Goal: Task Accomplishment & Management: Manage account settings

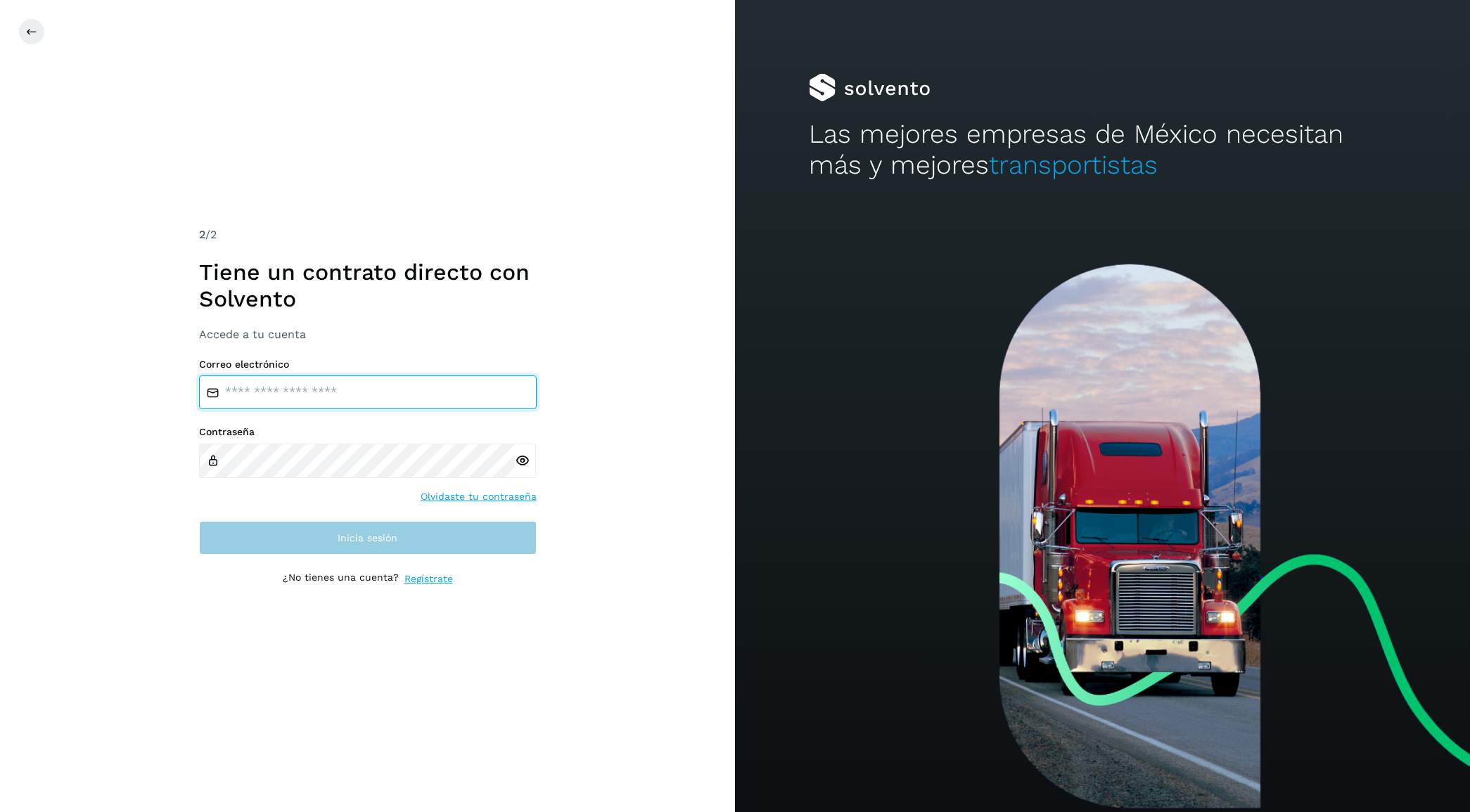
type input "**********"
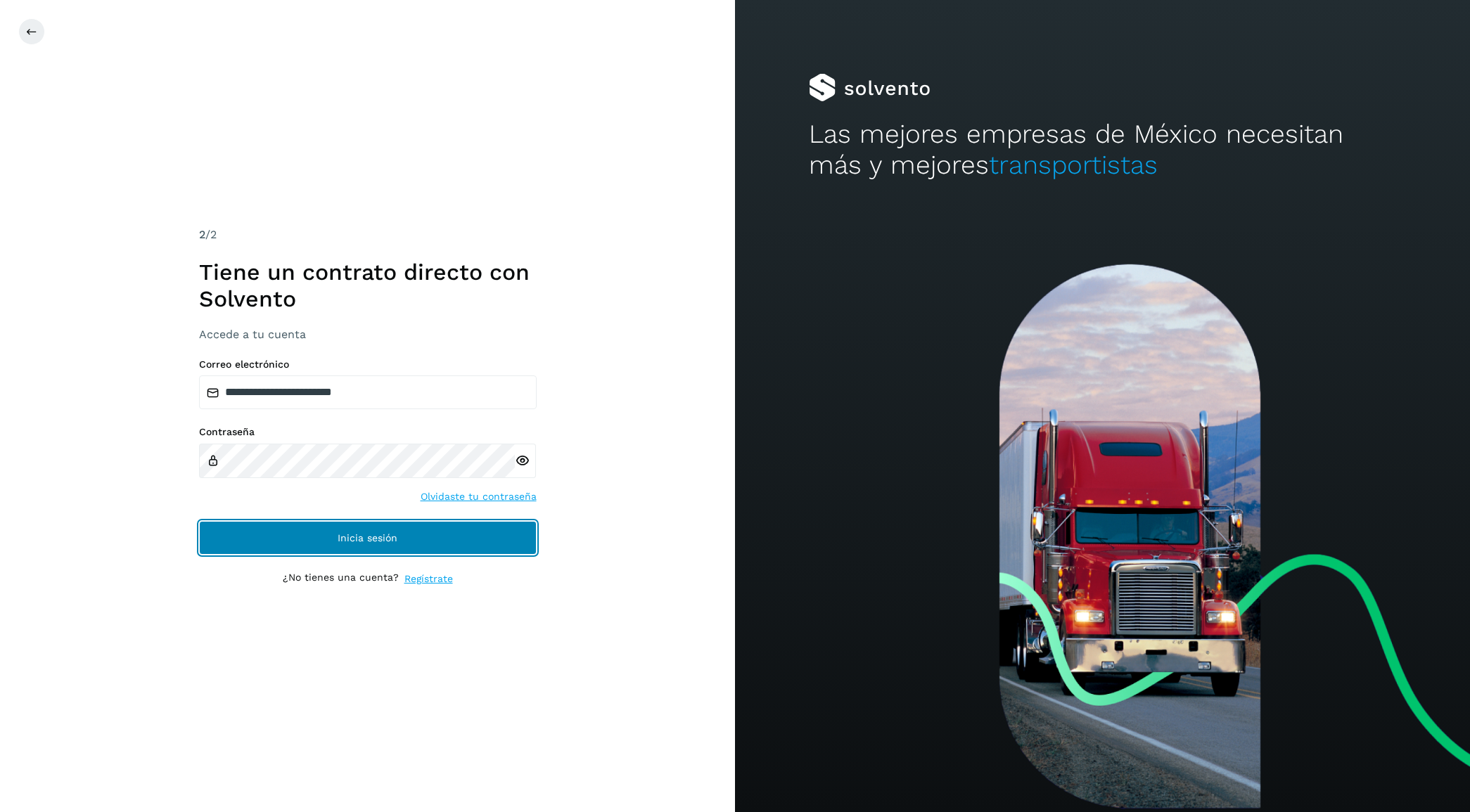
click at [433, 536] on button "Inicia sesión" at bounding box center [368, 538] width 337 height 34
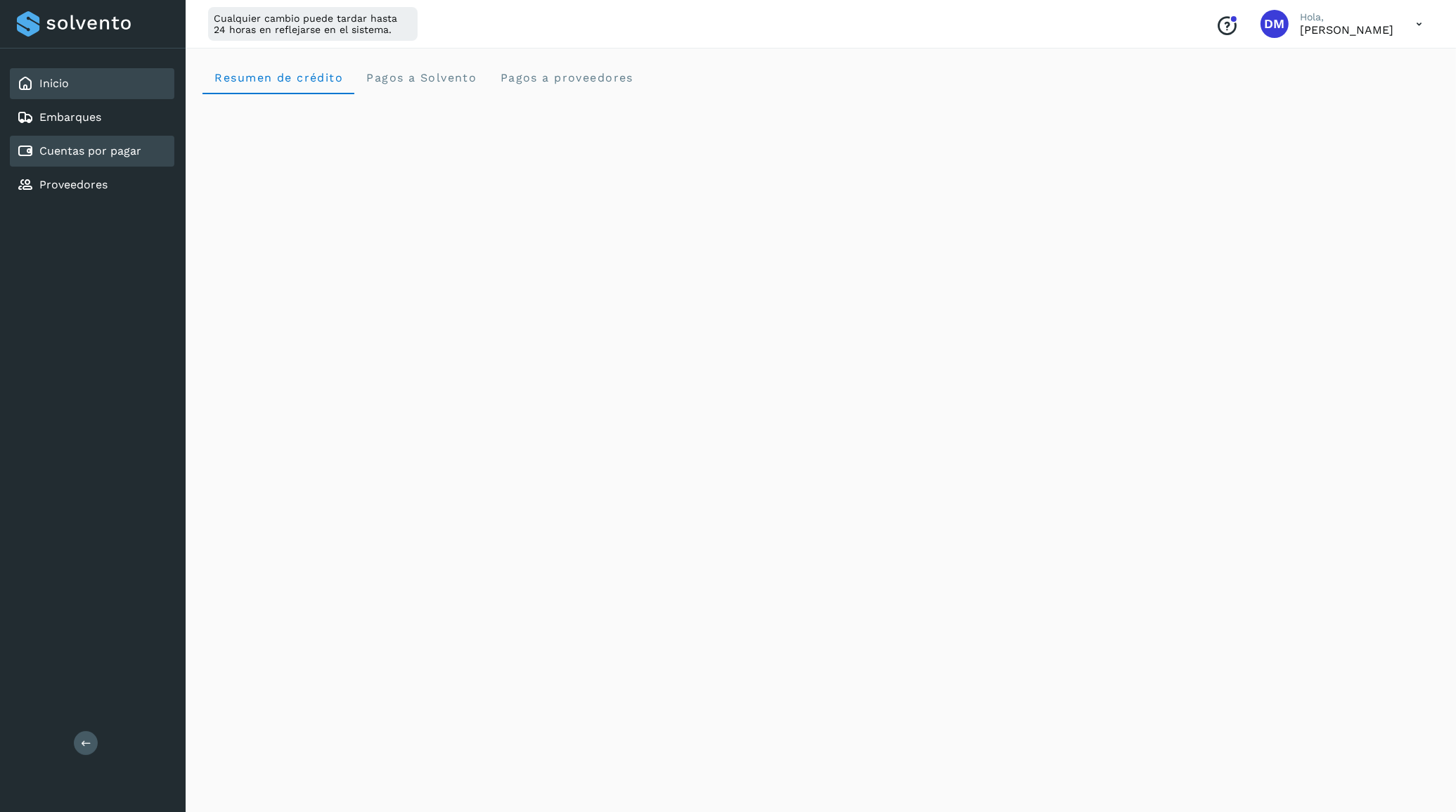
click at [86, 144] on link "Cuentas por pagar" at bounding box center [90, 150] width 102 height 13
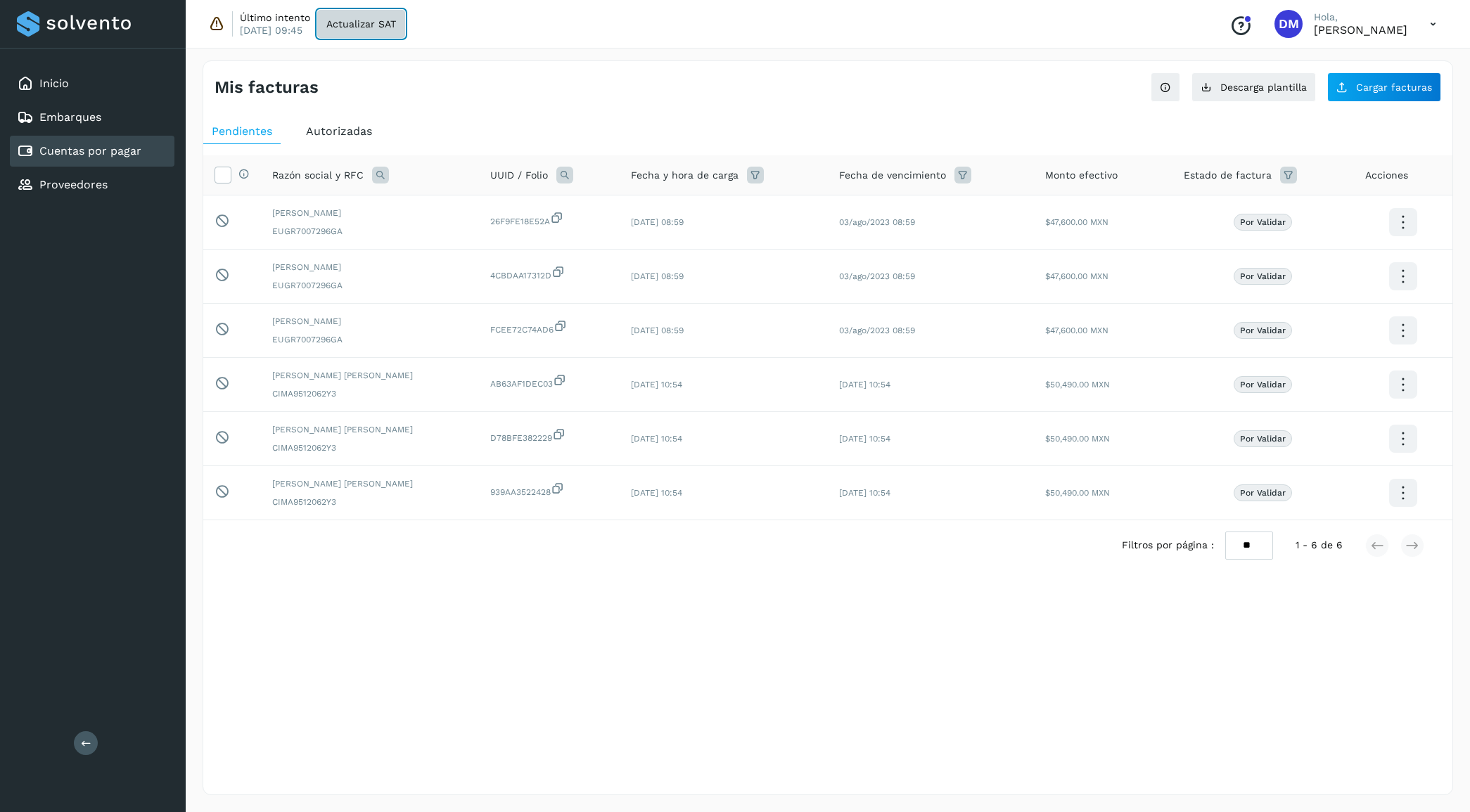
click at [383, 19] on span "Actualizar SAT" at bounding box center [361, 24] width 69 height 10
click at [88, 81] on div "Inicio" at bounding box center [92, 83] width 164 height 31
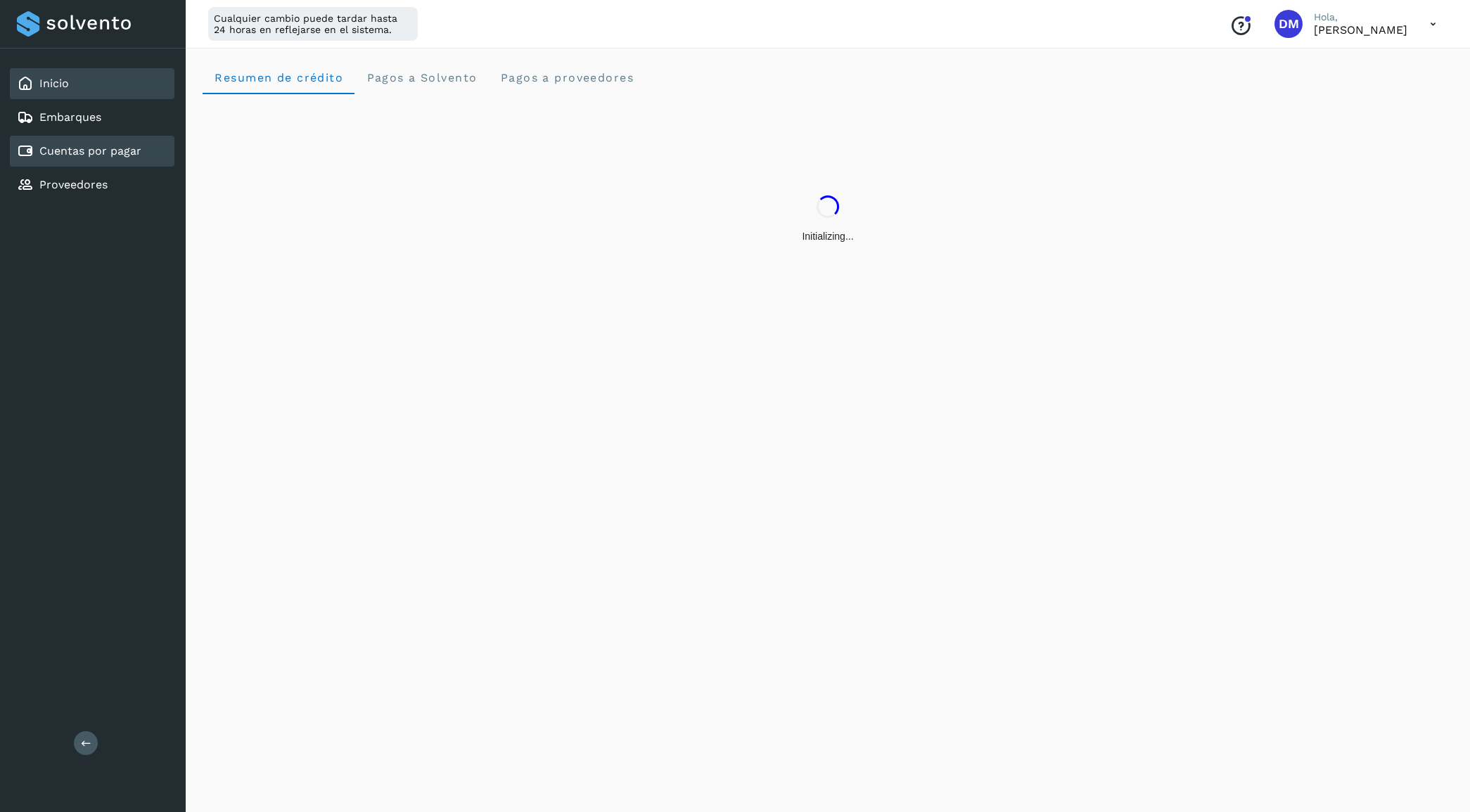
click at [117, 144] on link "Cuentas por pagar" at bounding box center [90, 150] width 102 height 13
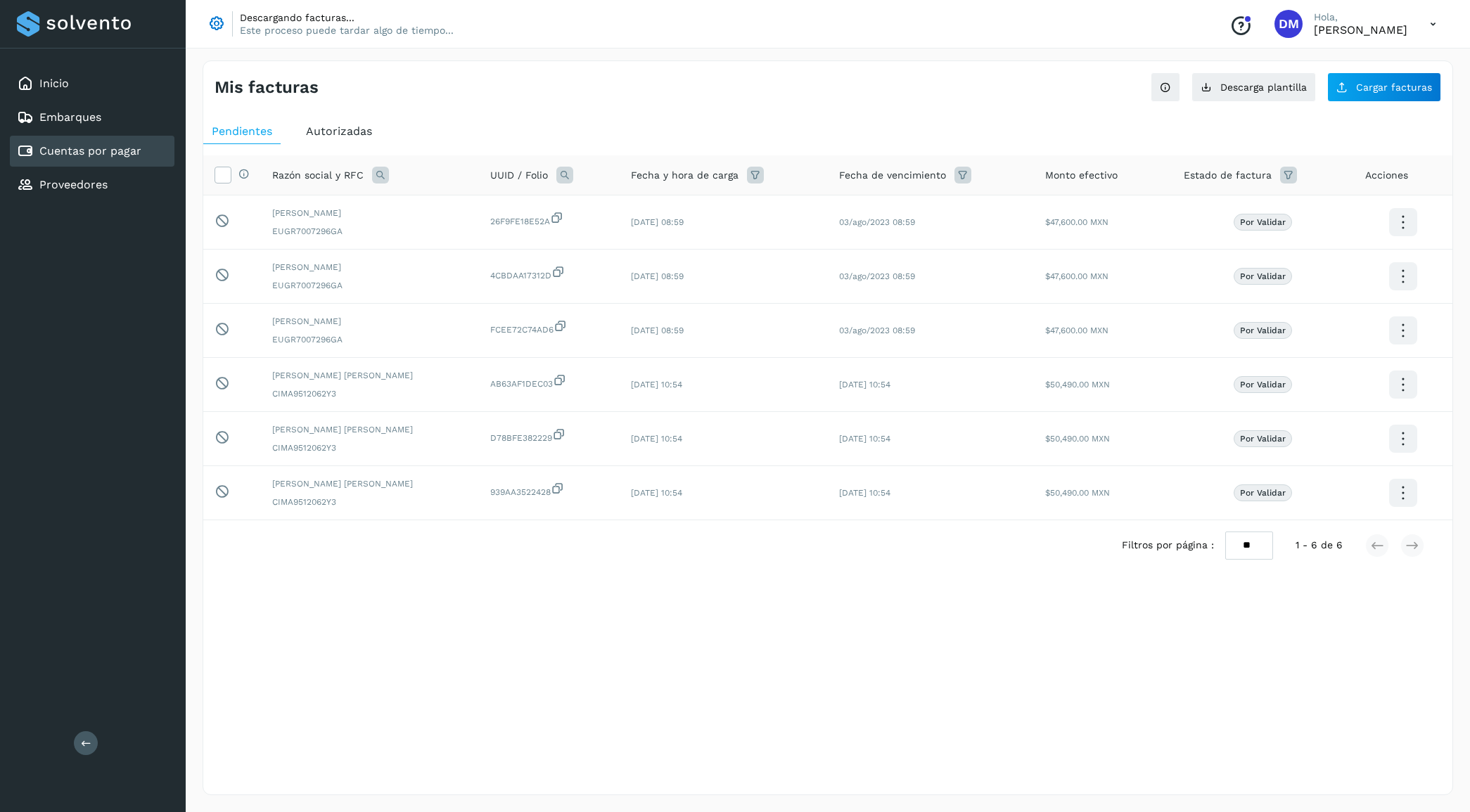
click at [314, 125] on span "Autorizadas" at bounding box center [339, 131] width 66 height 13
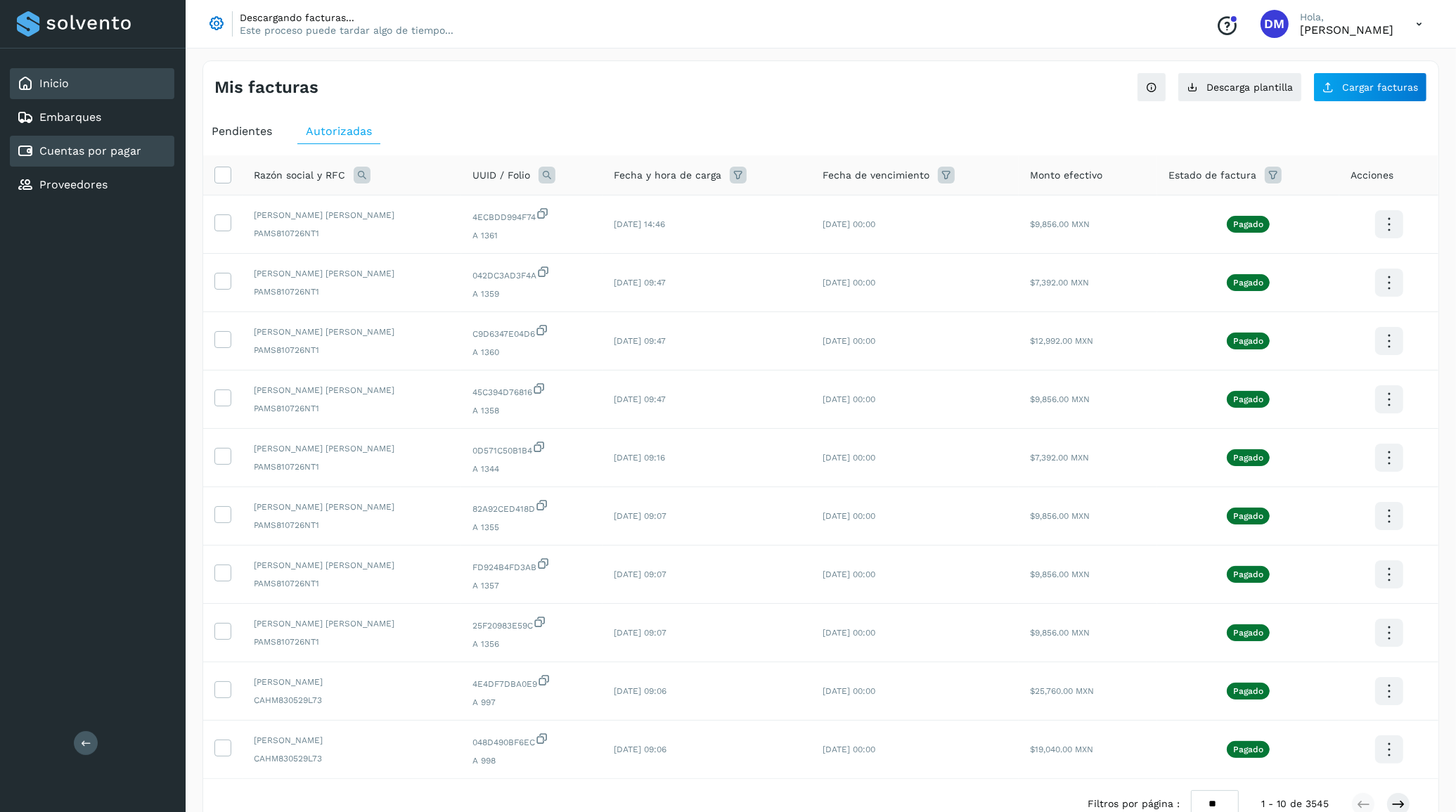
click at [93, 74] on div "Inicio" at bounding box center [92, 83] width 164 height 31
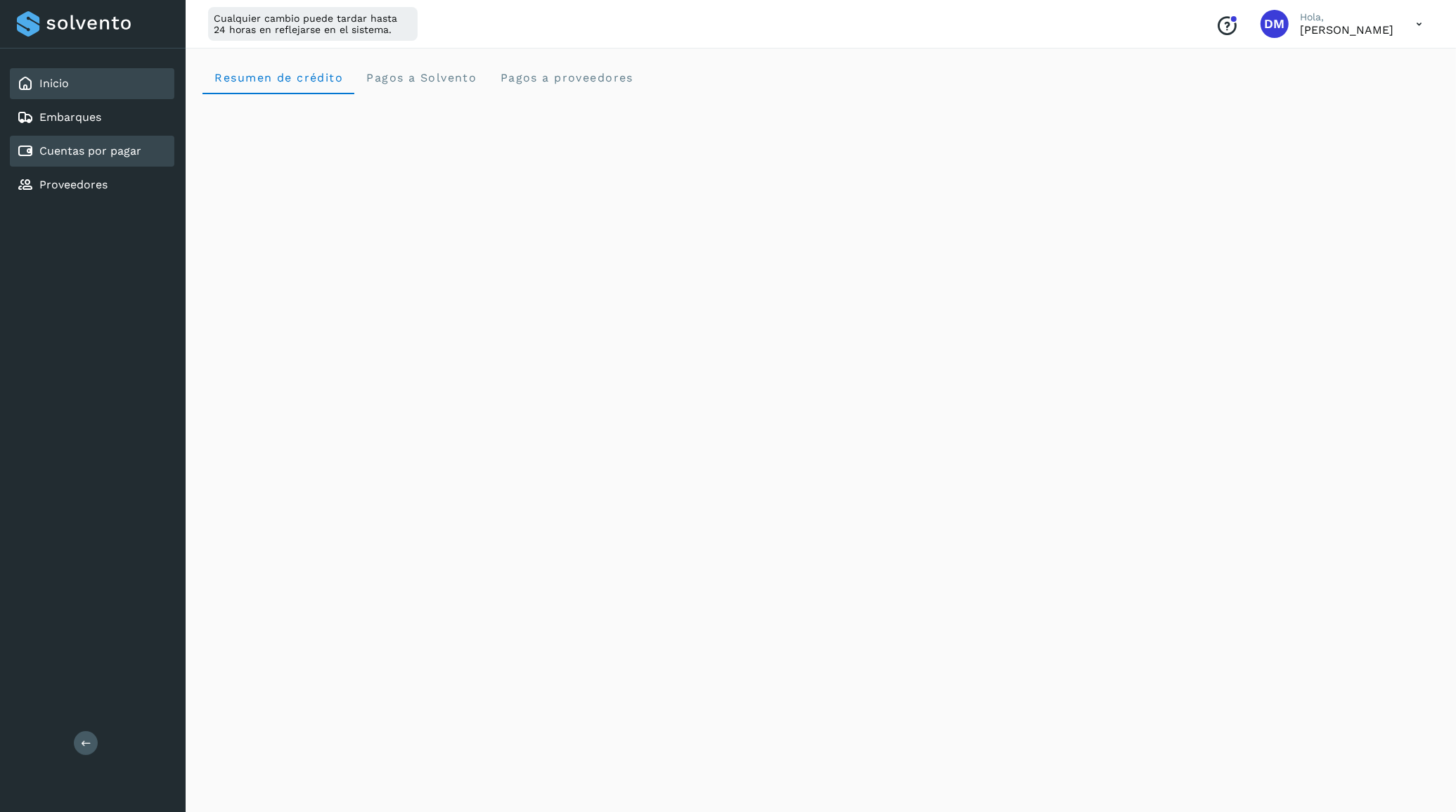
click at [79, 149] on link "Cuentas por pagar" at bounding box center [90, 150] width 102 height 13
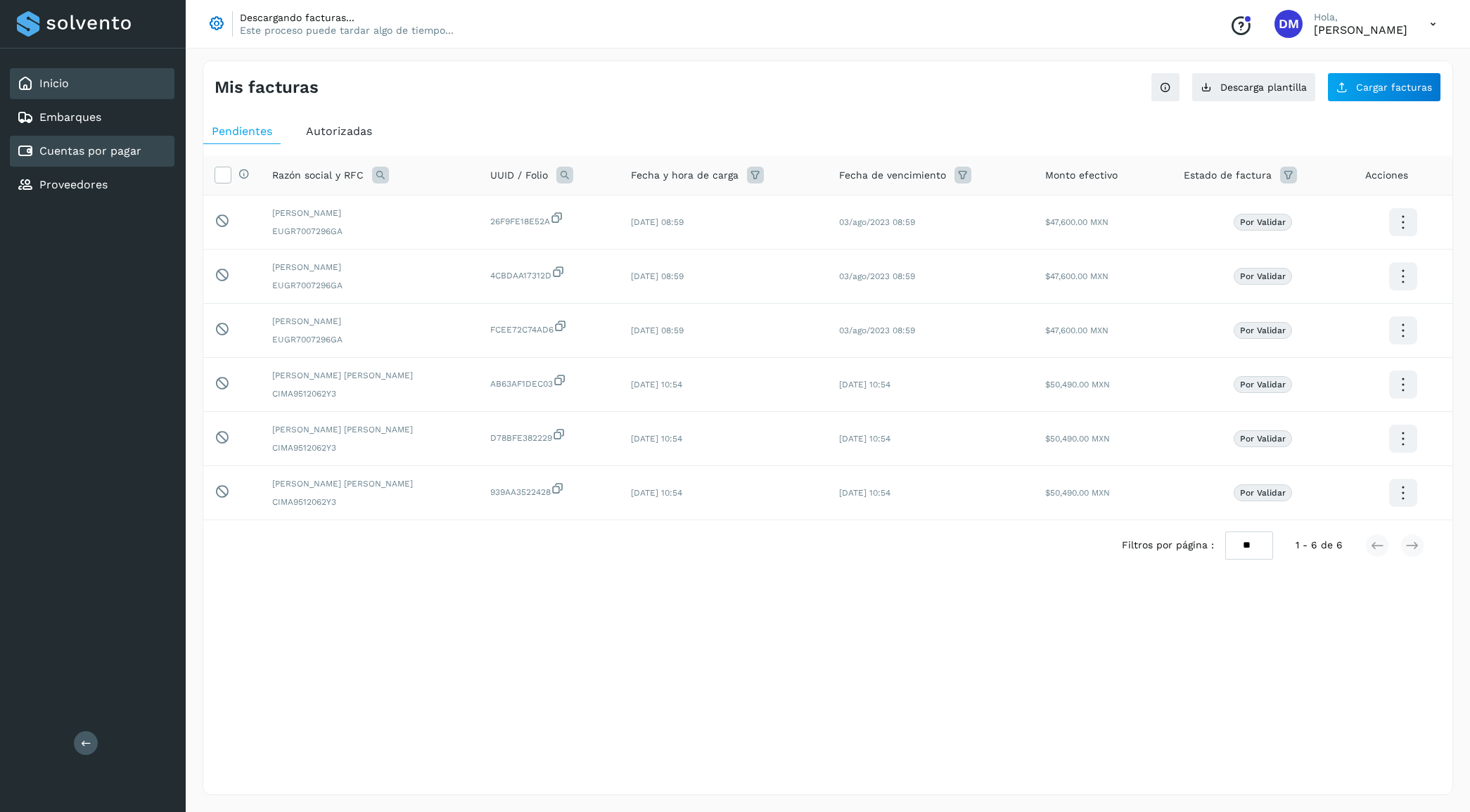
click at [72, 88] on div "Inicio" at bounding box center [92, 83] width 164 height 31
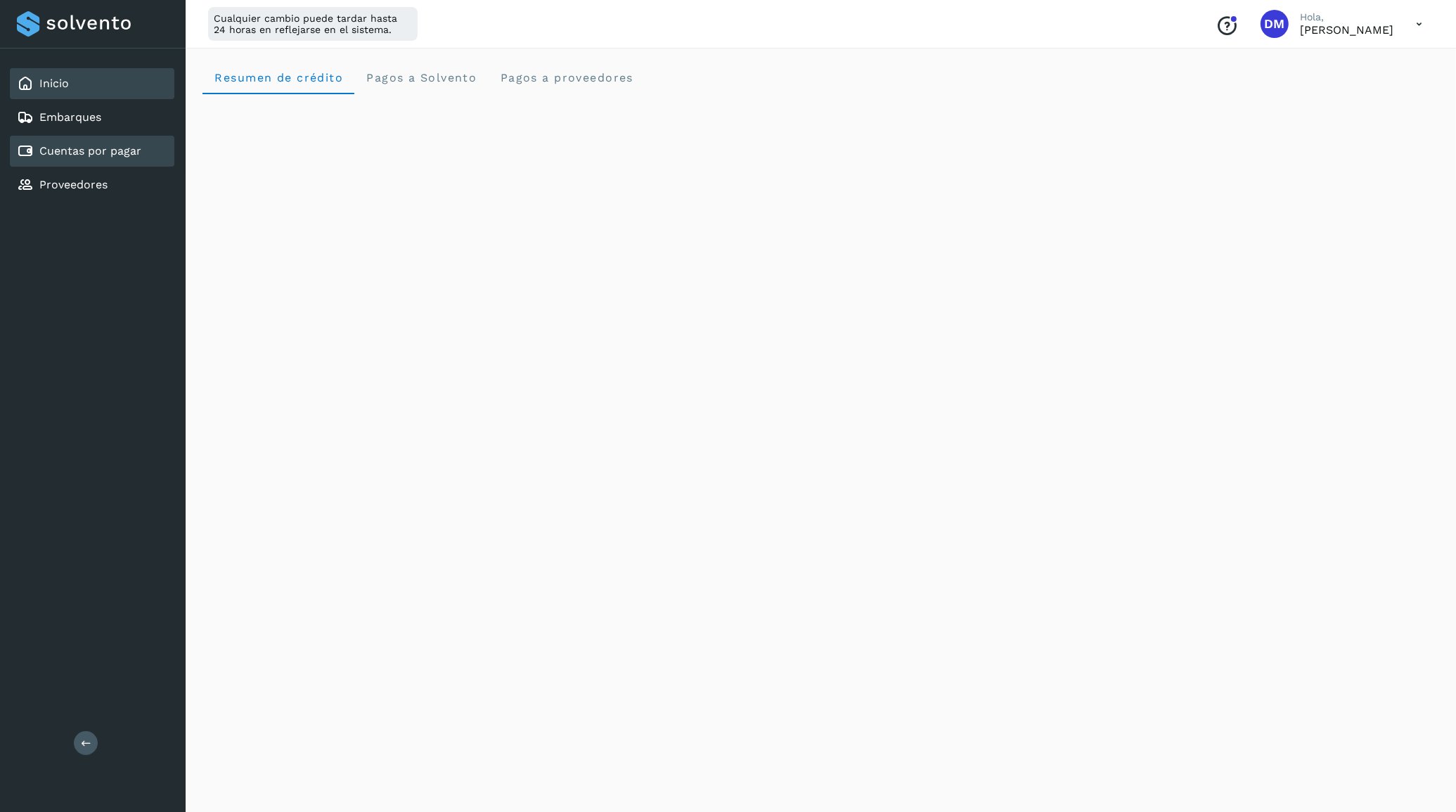
click at [118, 146] on link "Cuentas por pagar" at bounding box center [90, 150] width 102 height 13
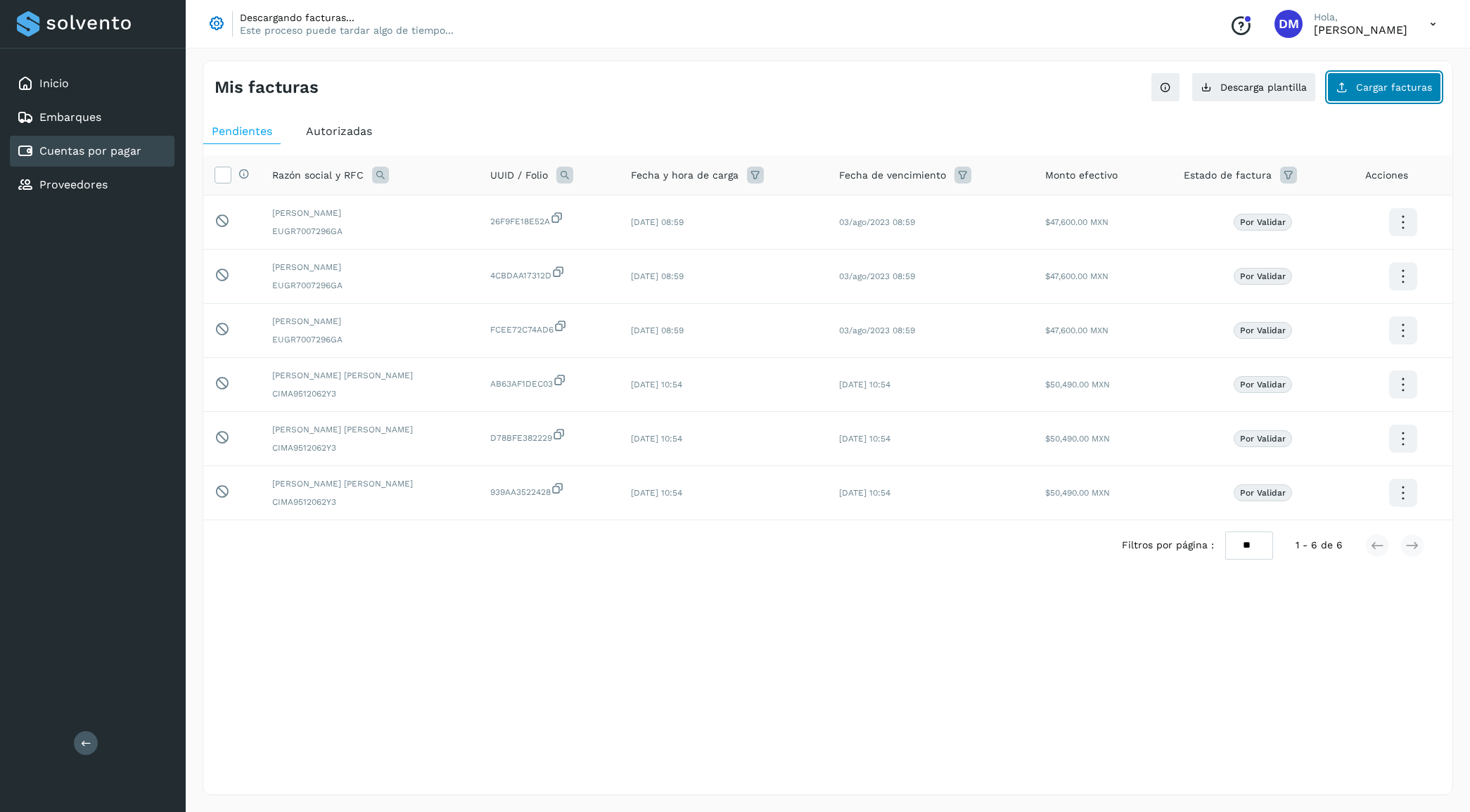
click at [1381, 86] on span "Cargar facturas" at bounding box center [1394, 88] width 76 height 10
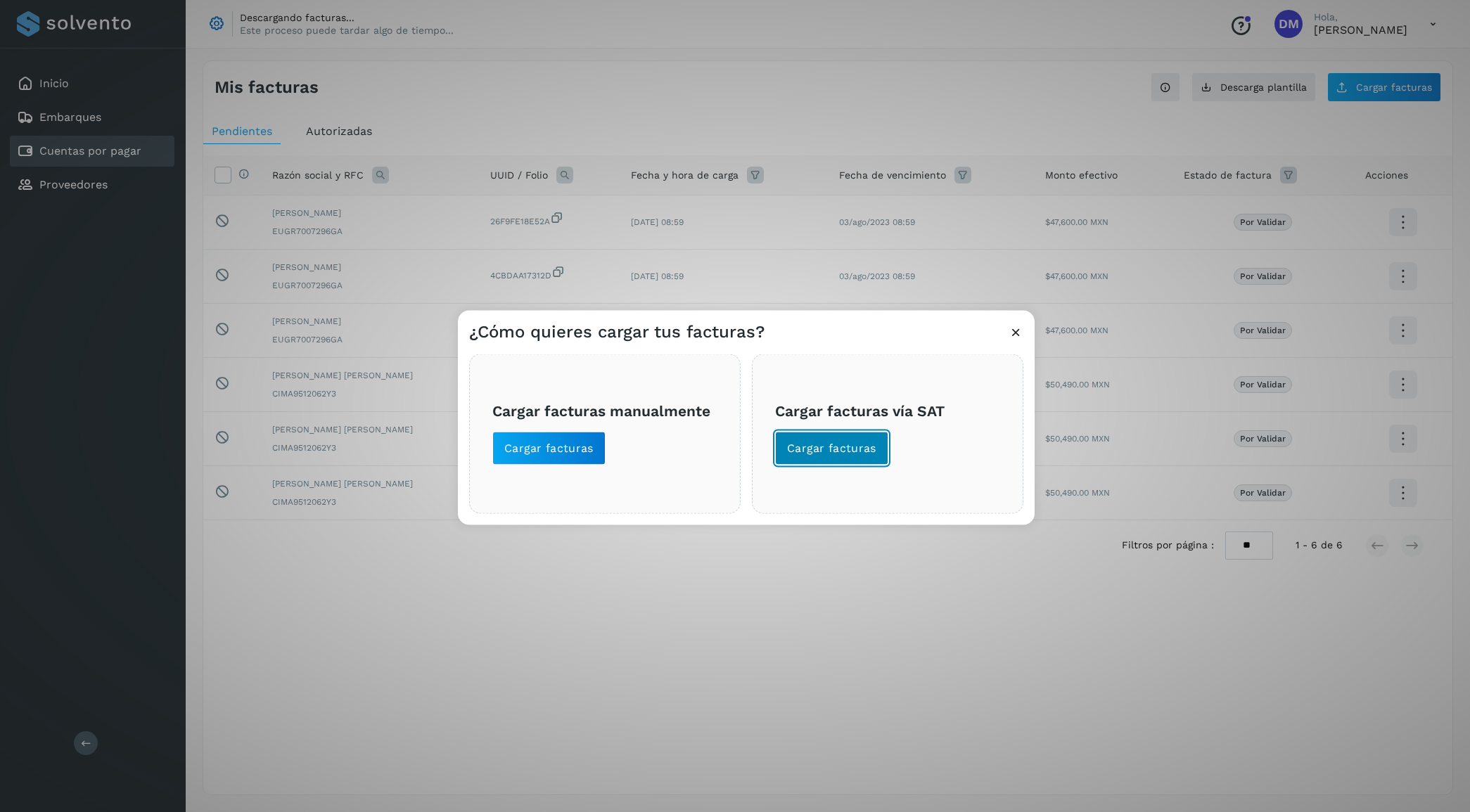
click at [845, 454] on span "Cargar facturas" at bounding box center [831, 448] width 89 height 16
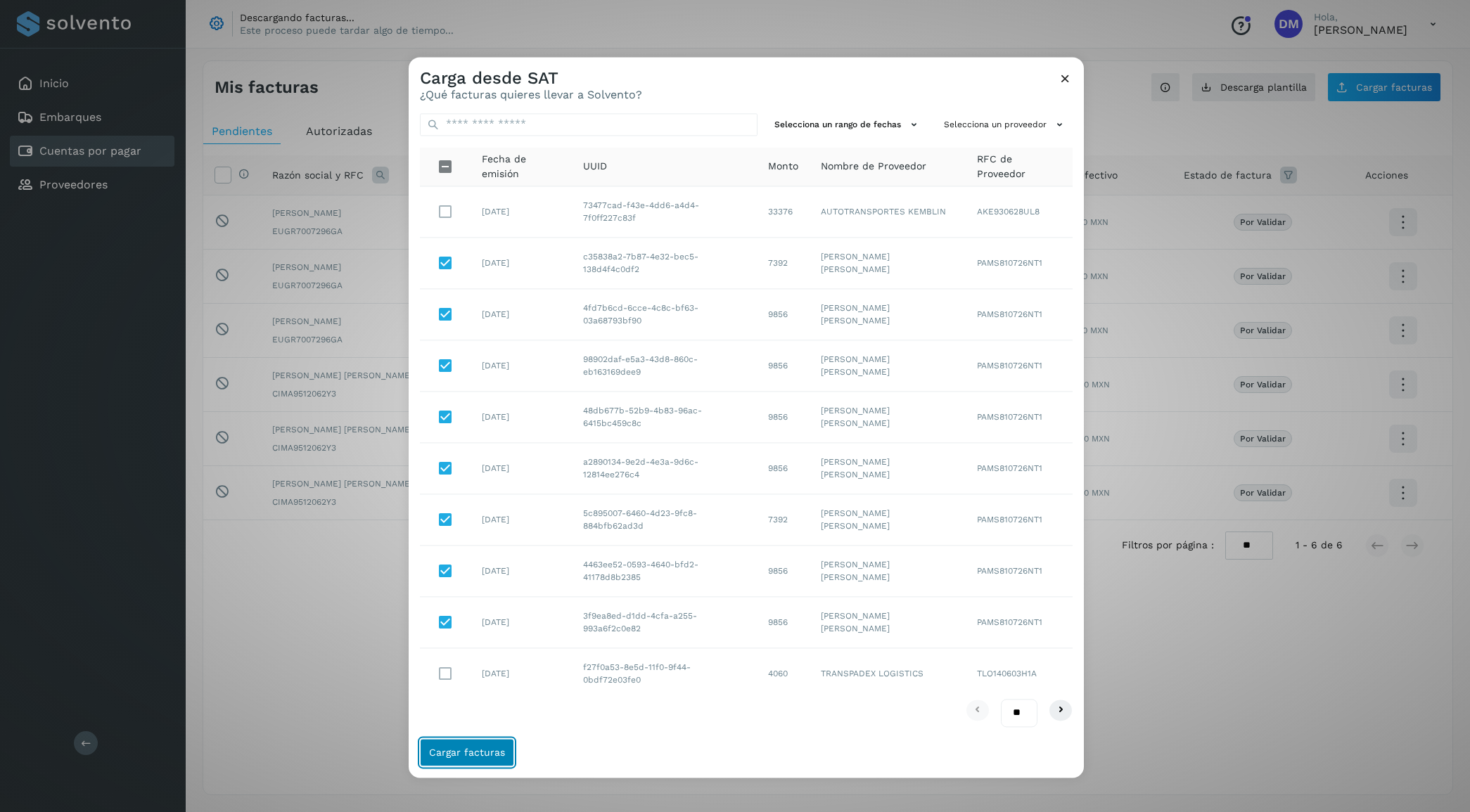
click at [458, 748] on span "Cargar facturas" at bounding box center [467, 753] width 76 height 10
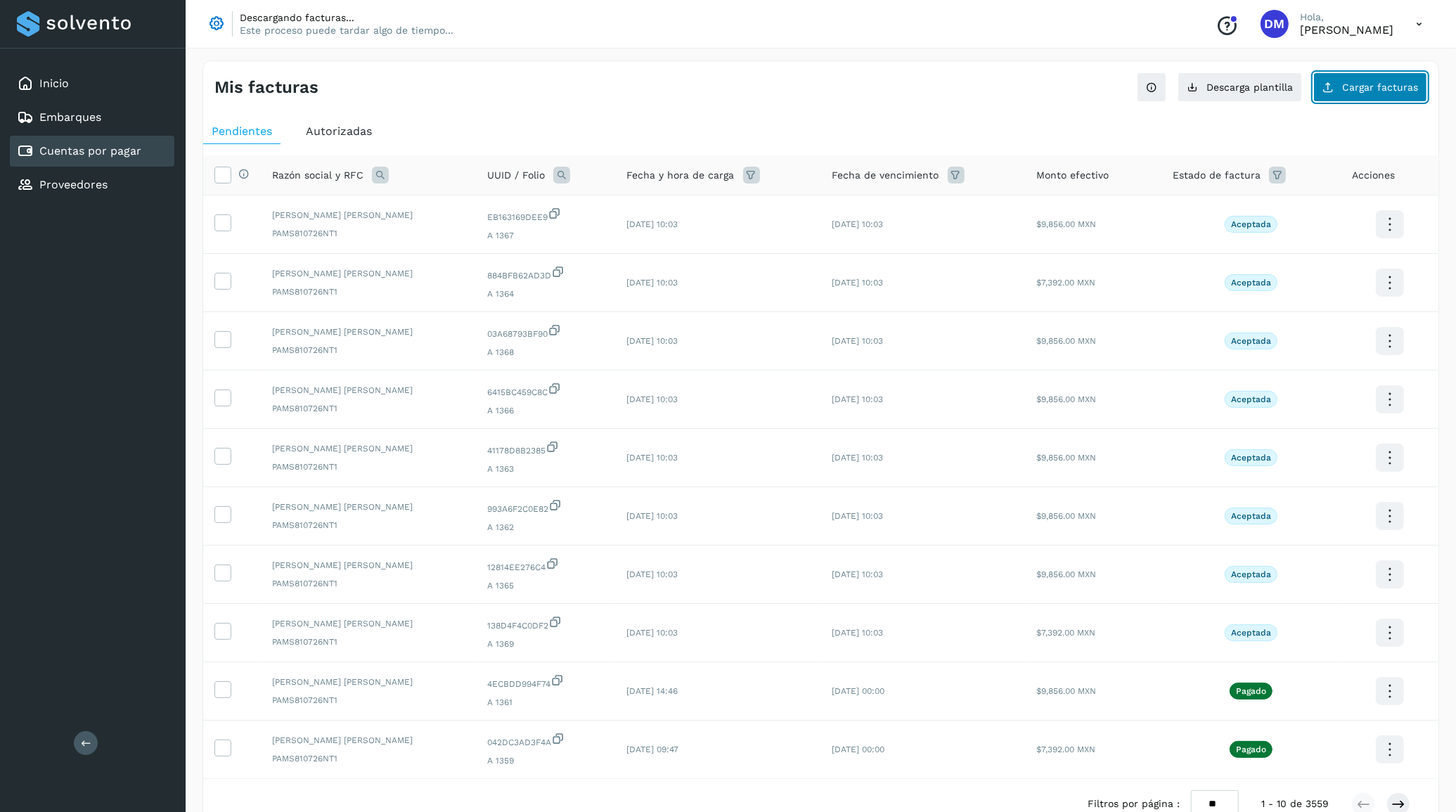
click at [1376, 90] on span "Cargar facturas" at bounding box center [1381, 88] width 76 height 10
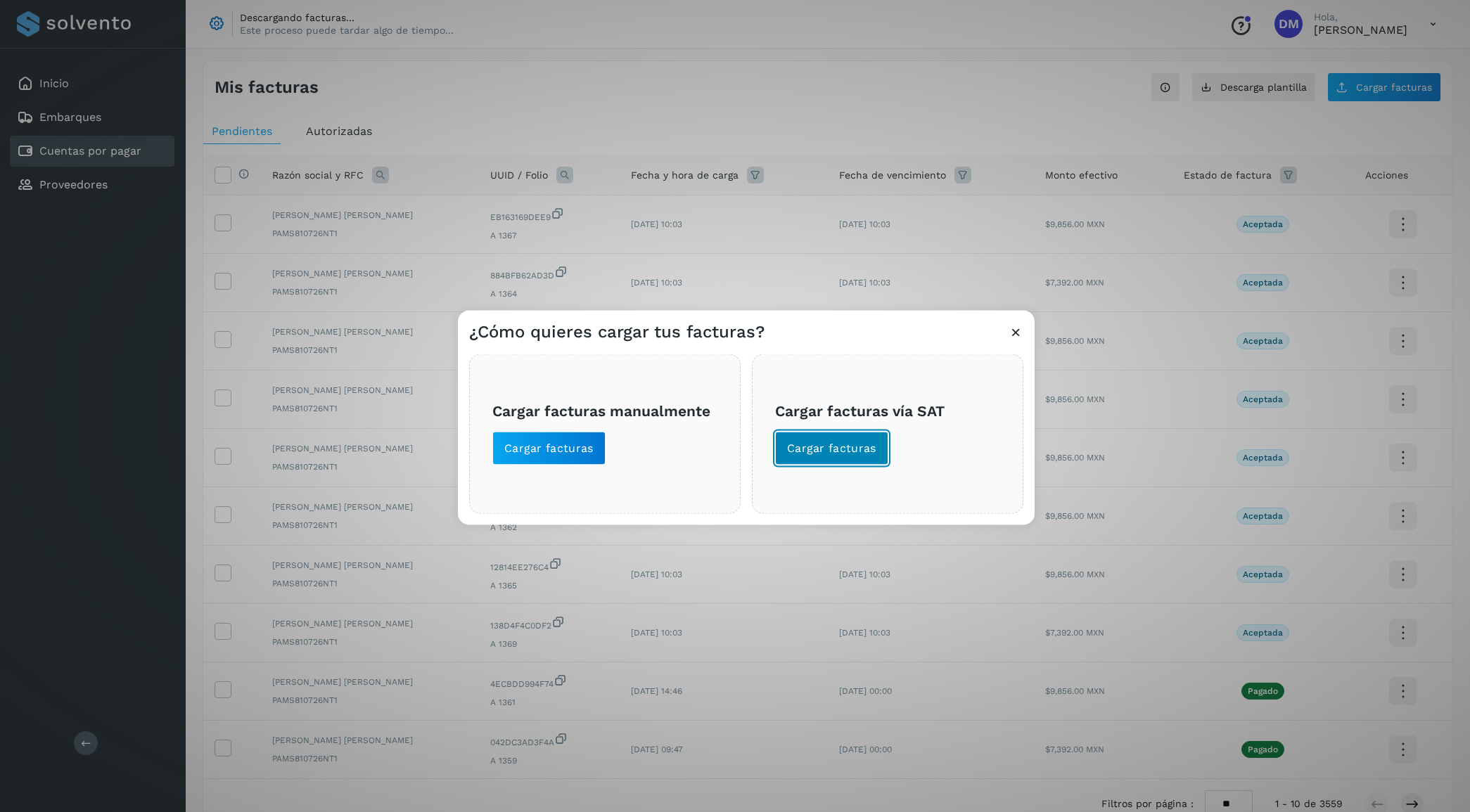
click at [804, 447] on span "Cargar facturas" at bounding box center [831, 448] width 89 height 16
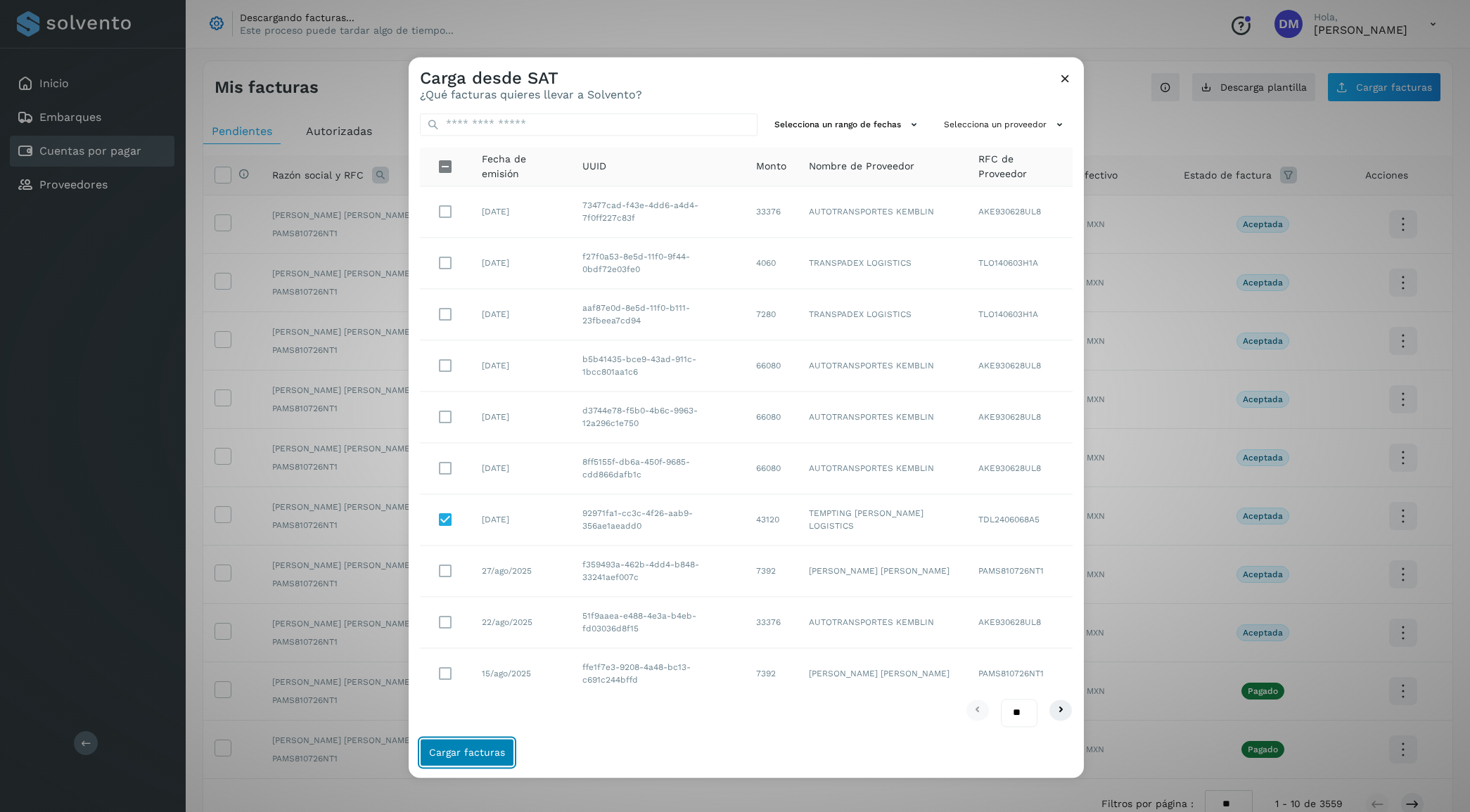
click at [483, 748] on span "Cargar facturas" at bounding box center [467, 753] width 76 height 10
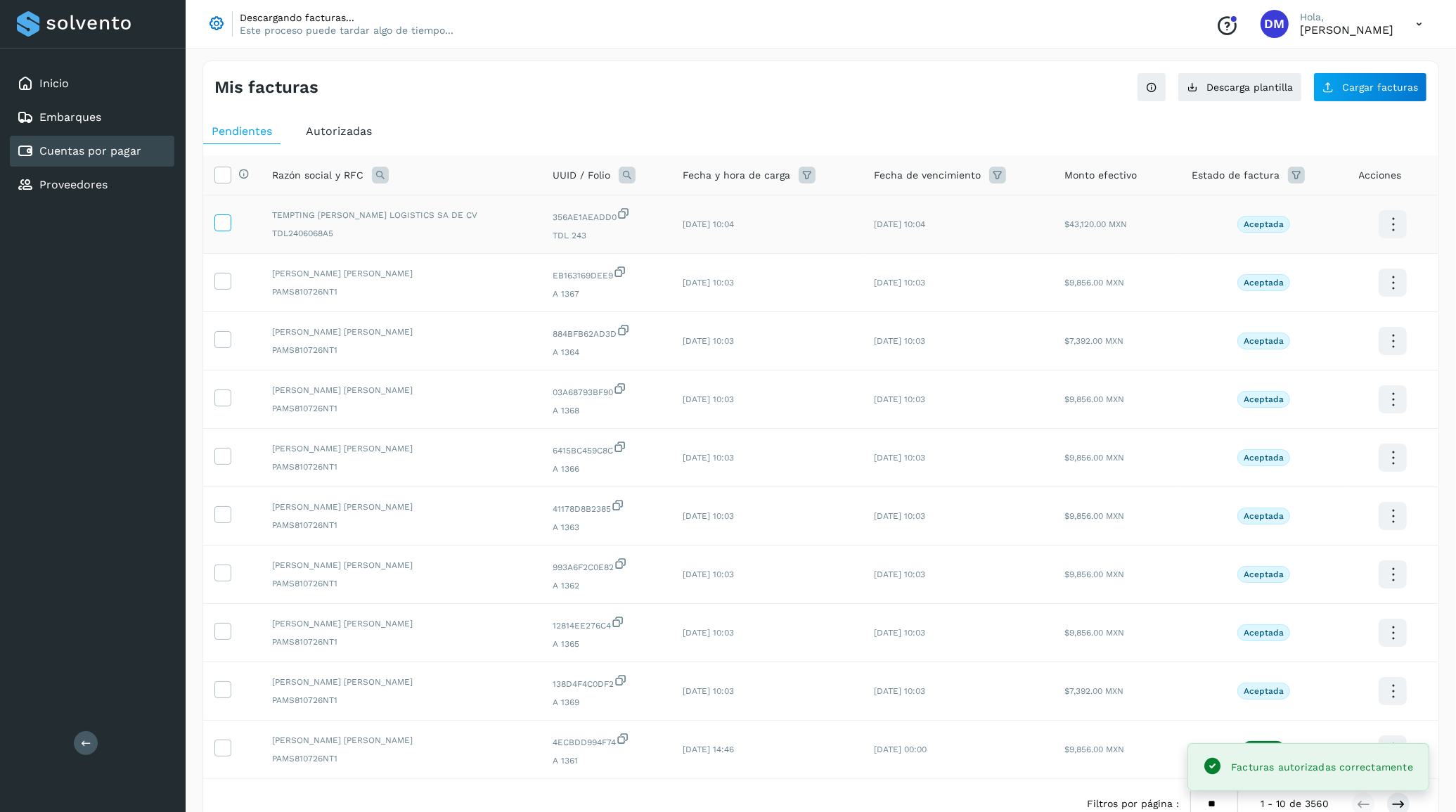
click at [220, 229] on icon at bounding box center [222, 222] width 15 height 15
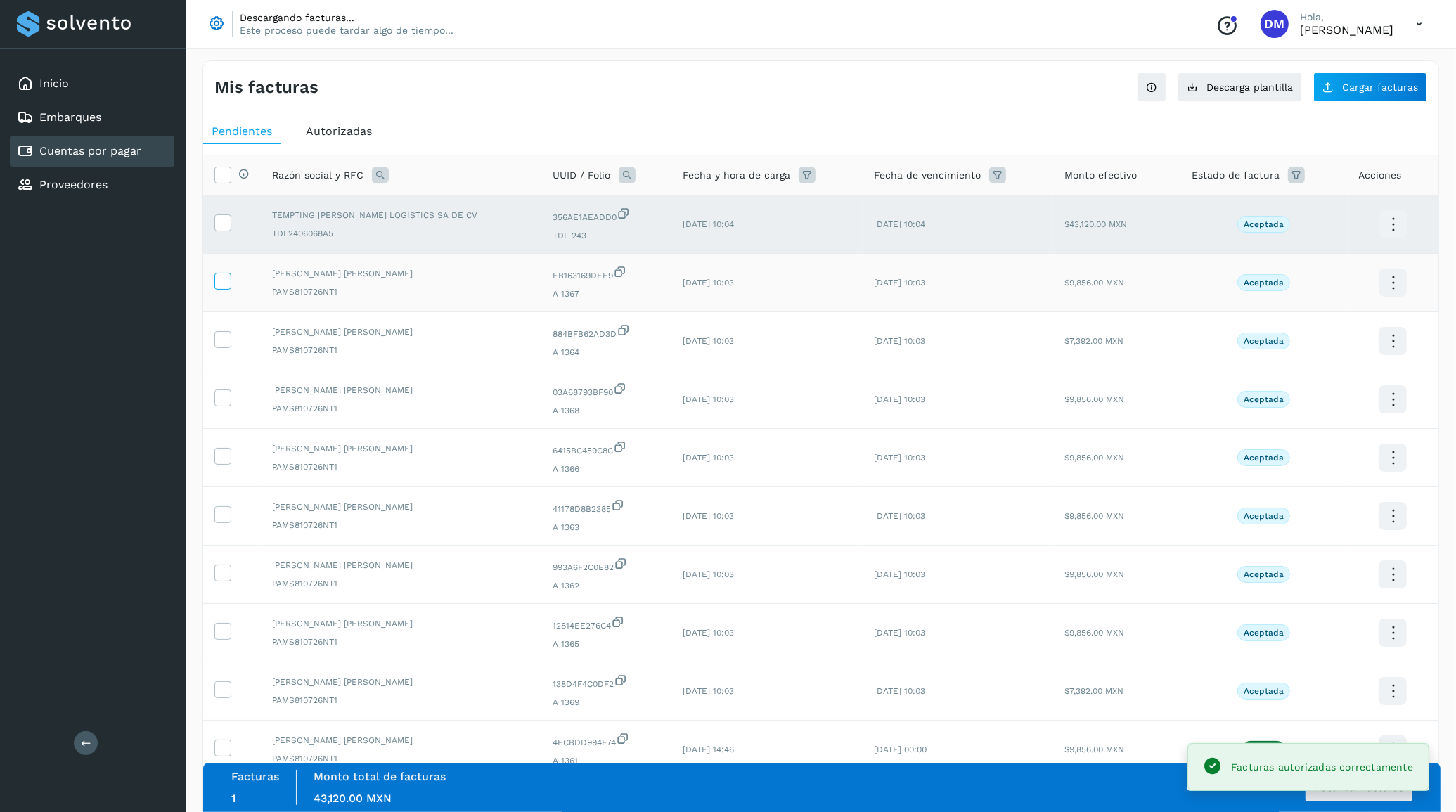
click at [226, 286] on icon at bounding box center [222, 280] width 15 height 15
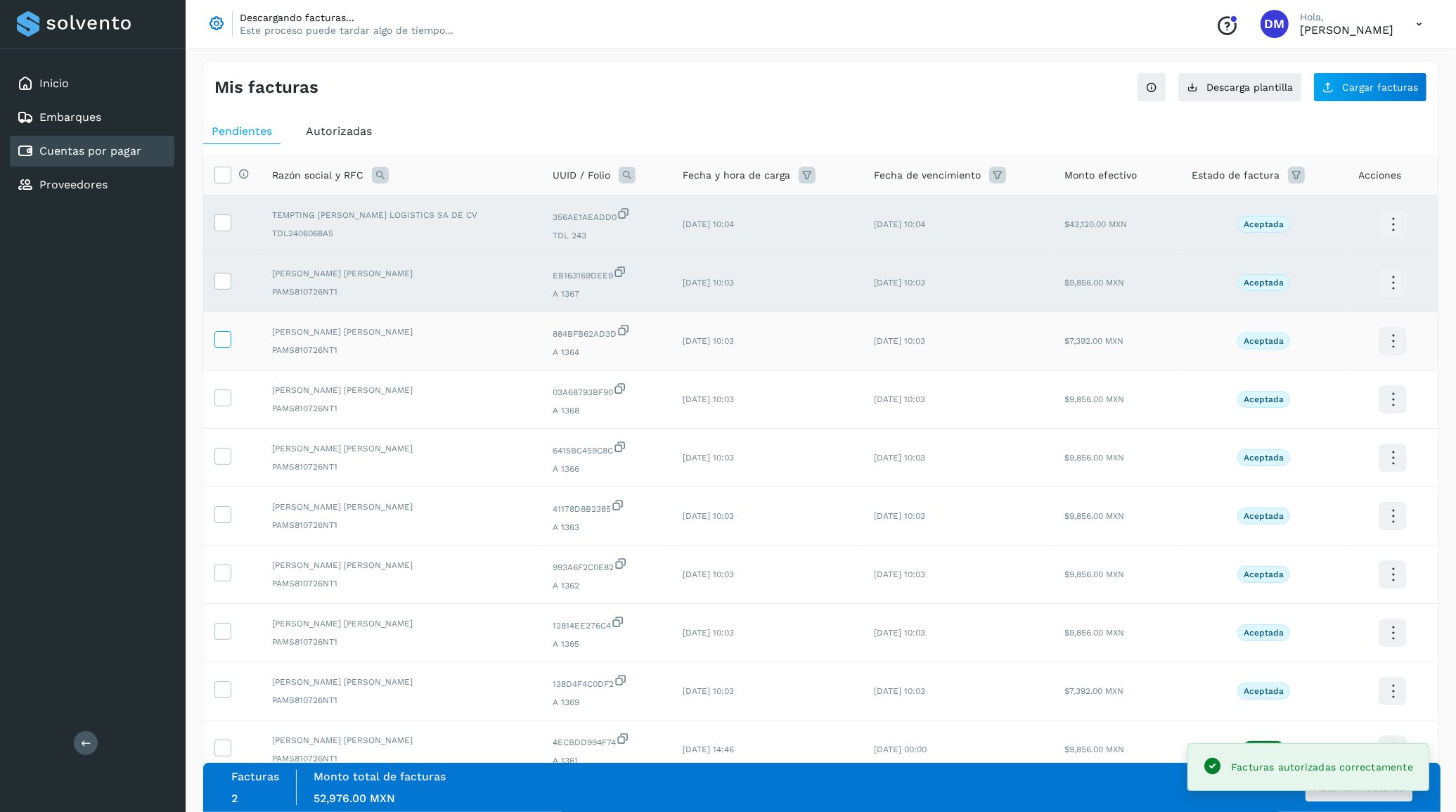
click at [226, 346] on icon at bounding box center [222, 339] width 15 height 15
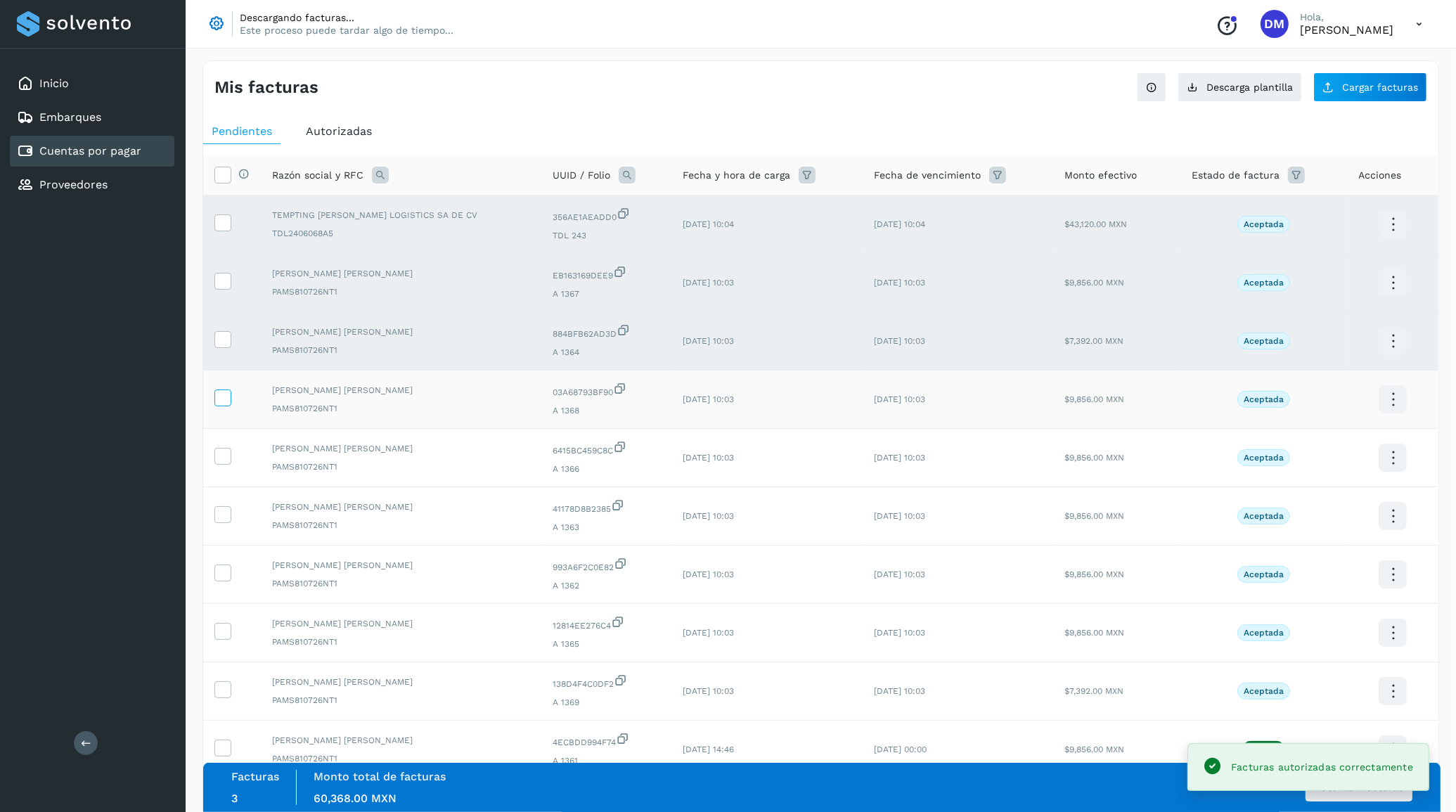
click at [221, 398] on icon at bounding box center [222, 397] width 15 height 15
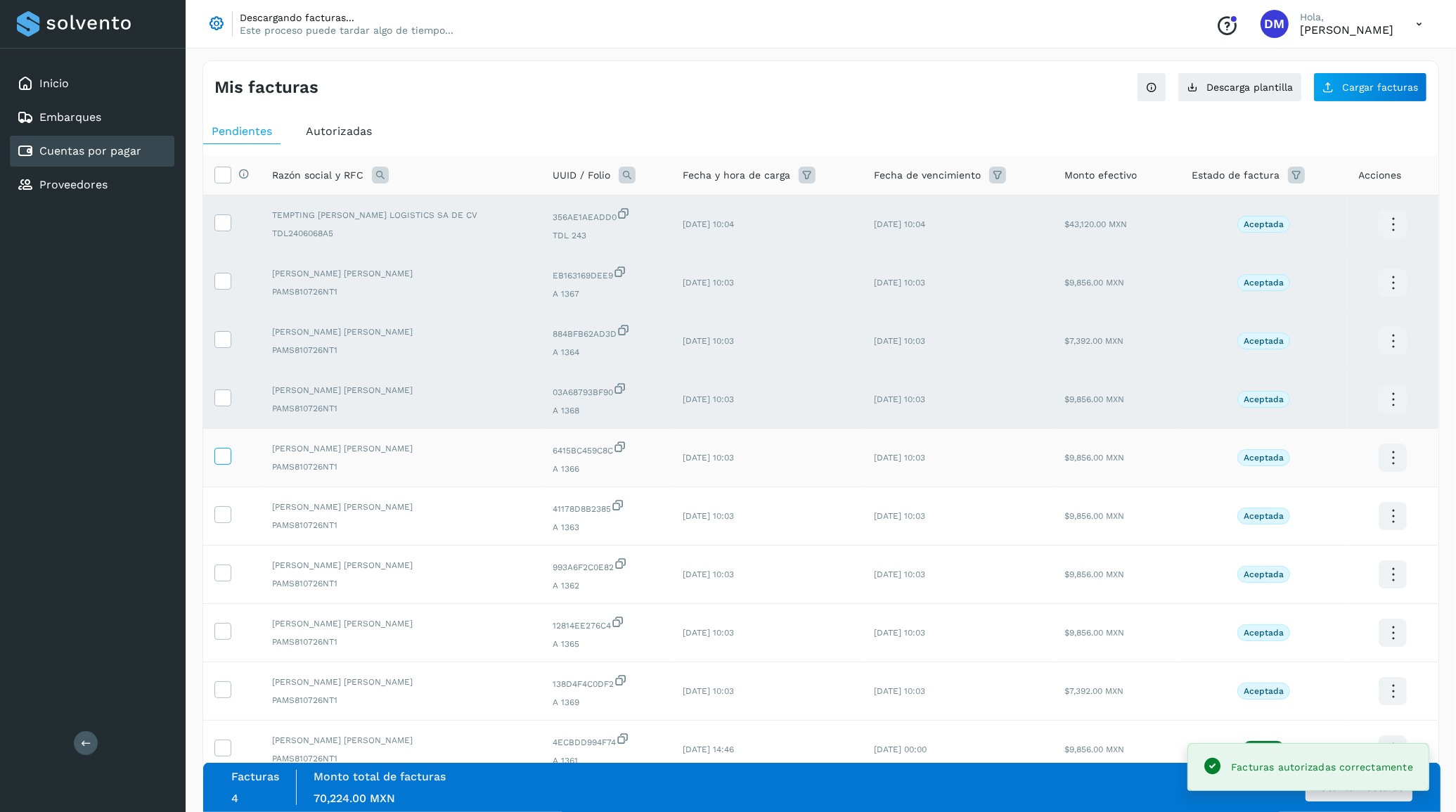
click at [216, 455] on icon at bounding box center [222, 455] width 15 height 15
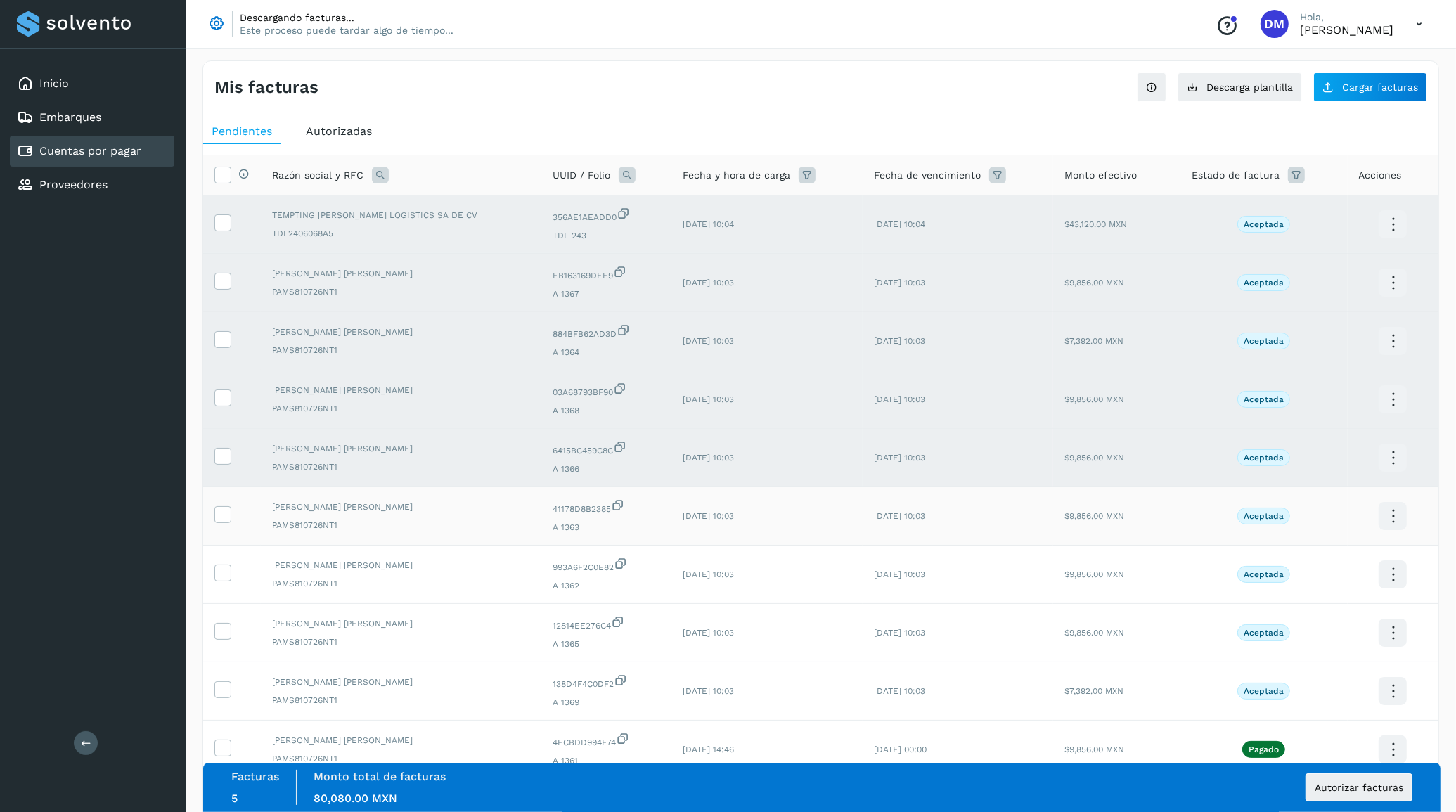
drag, startPoint x: 215, startPoint y: 521, endPoint x: 221, endPoint y: 531, distance: 11.7
click at [216, 521] on icon at bounding box center [222, 514] width 15 height 15
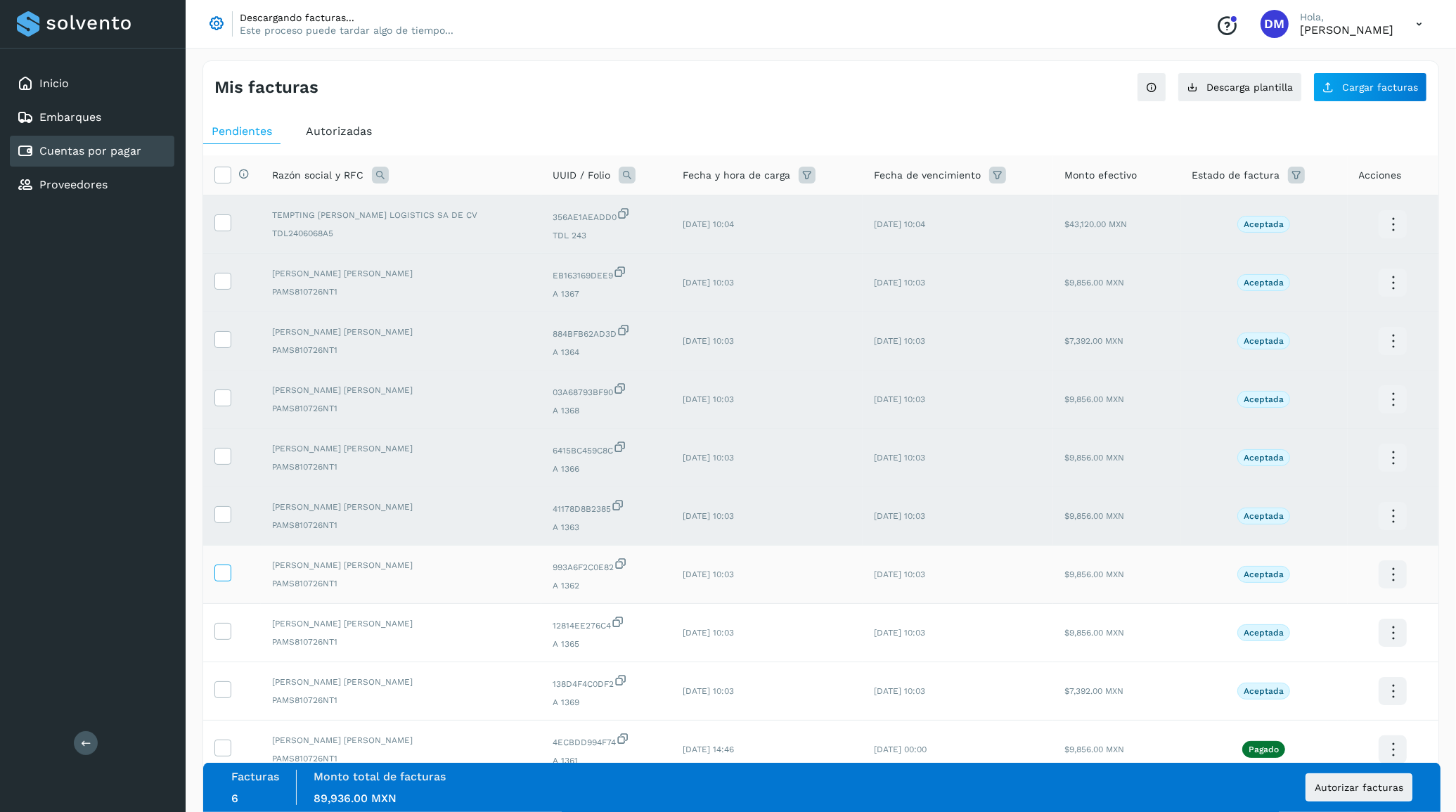
click at [223, 574] on icon at bounding box center [222, 572] width 15 height 15
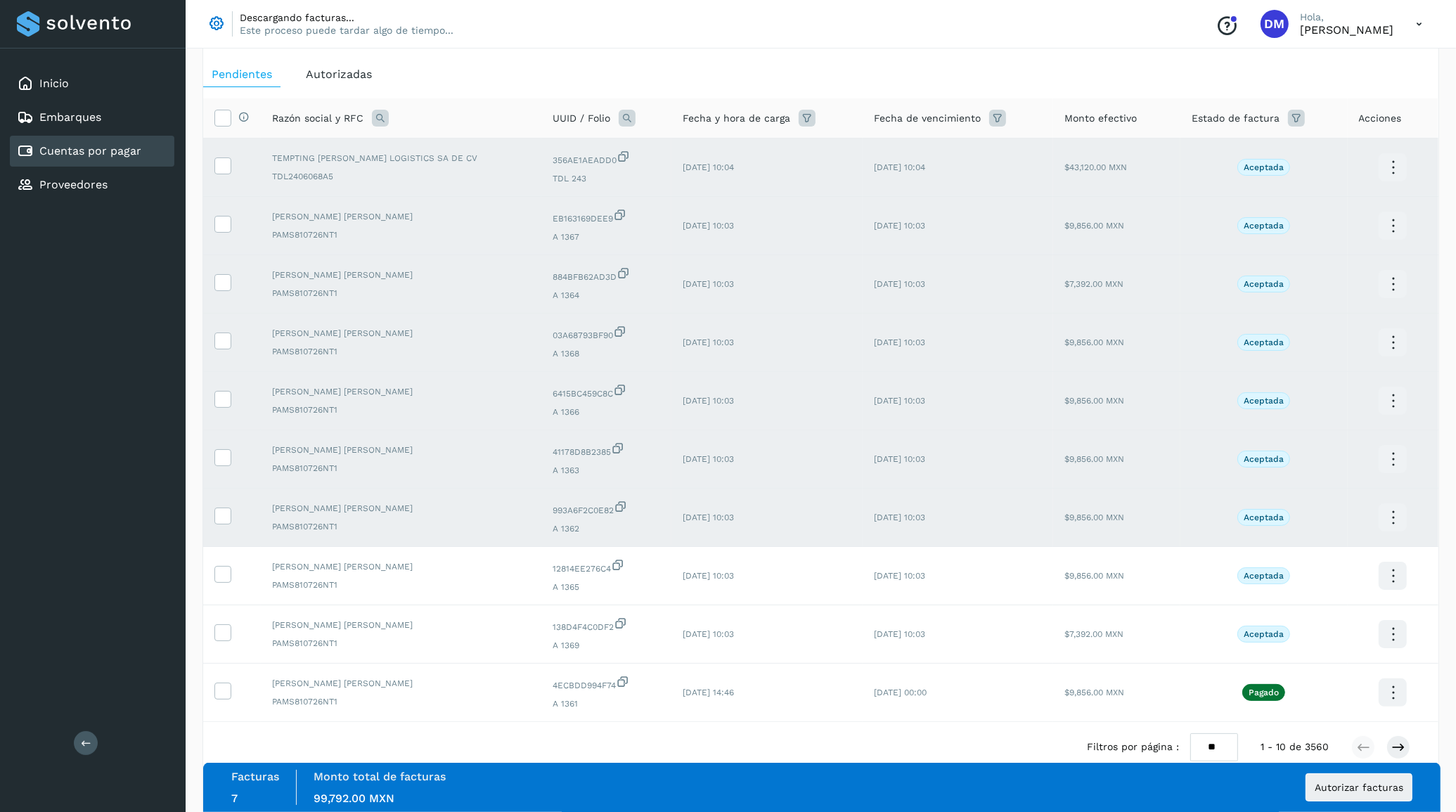
scroll to position [90, 0]
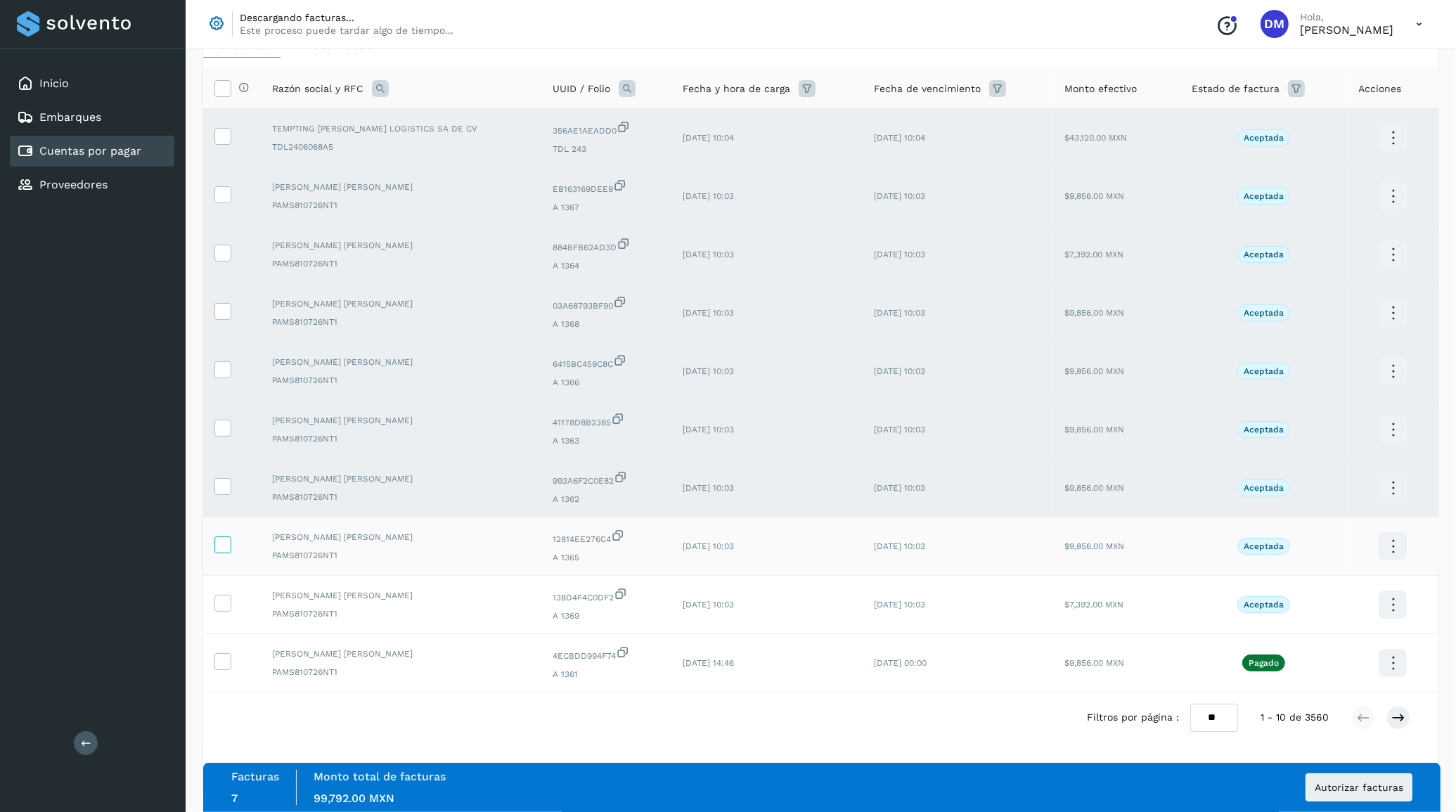
click at [227, 536] on icon at bounding box center [222, 544] width 15 height 15
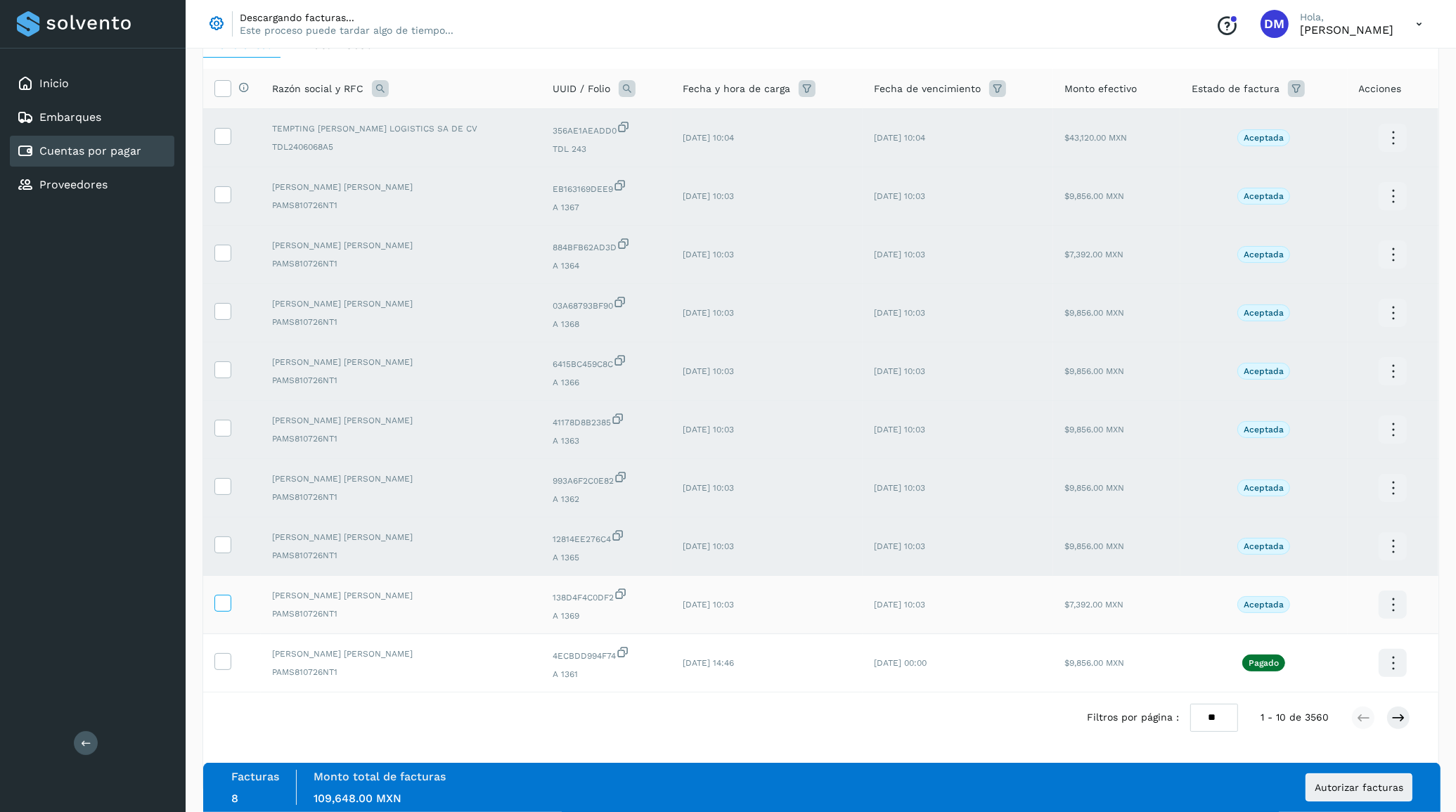
click at [218, 603] on icon at bounding box center [222, 602] width 15 height 15
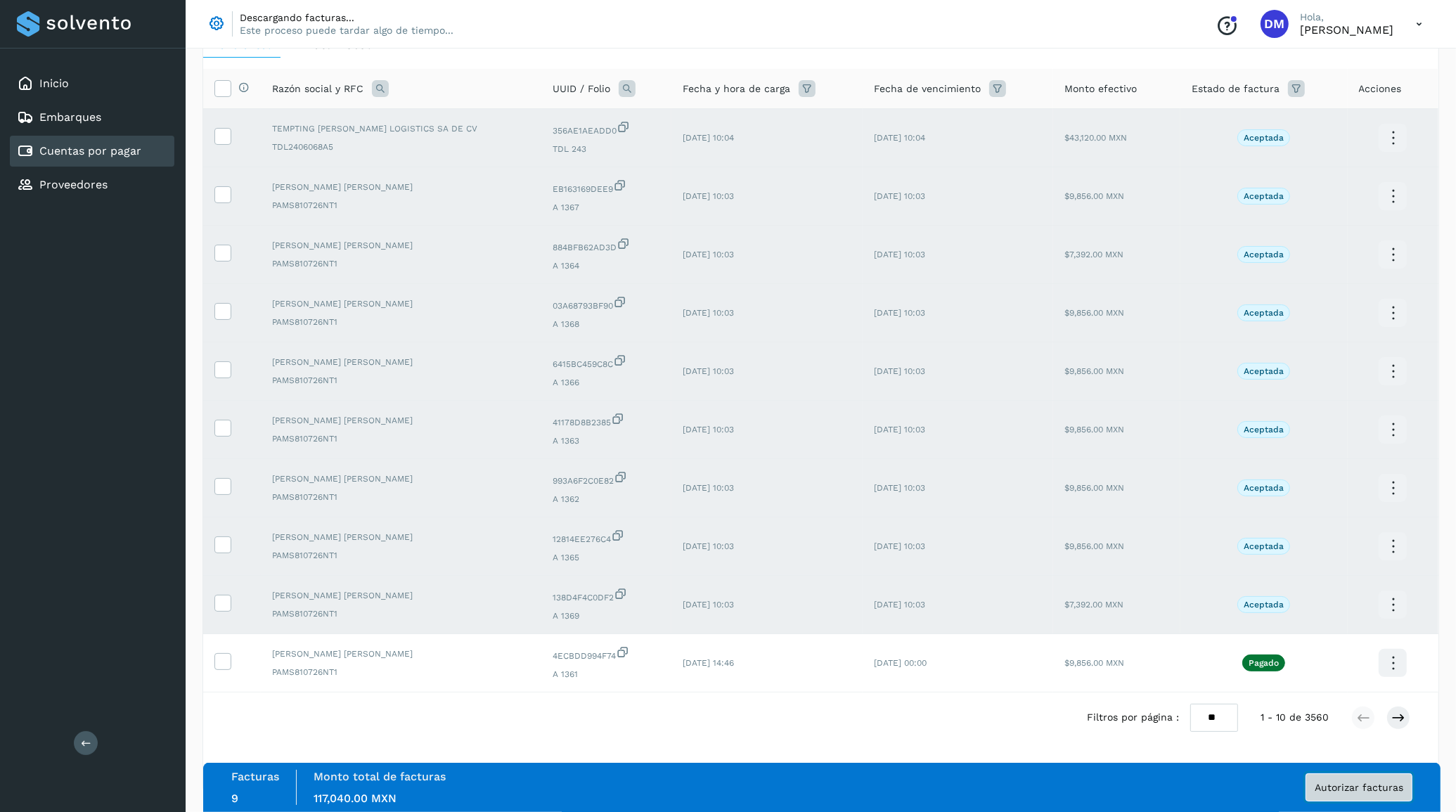
click at [1347, 791] on span "Autorizar facturas" at bounding box center [1358, 787] width 88 height 10
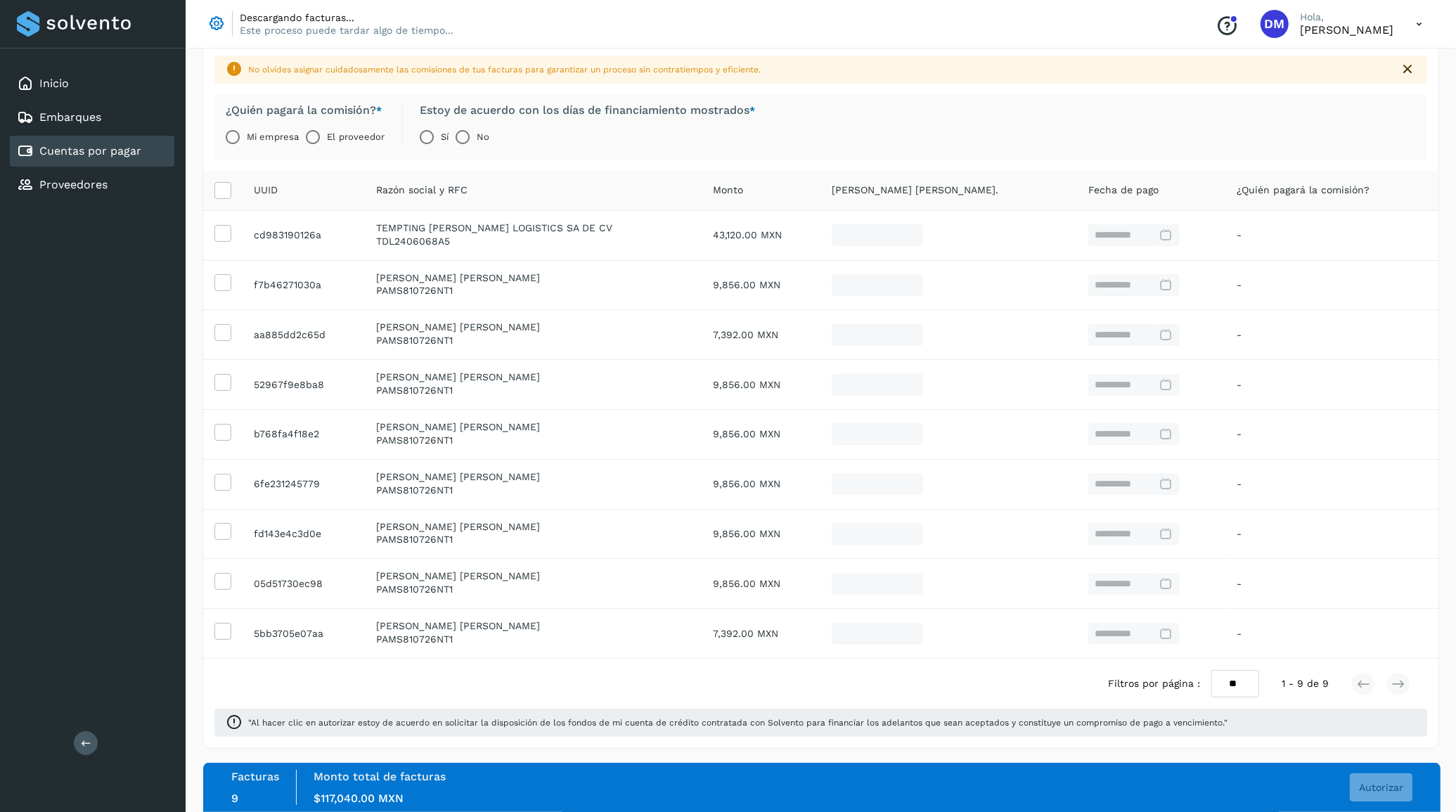
scroll to position [89, 0]
click at [1387, 790] on span "Autorizar" at bounding box center [1382, 787] width 45 height 10
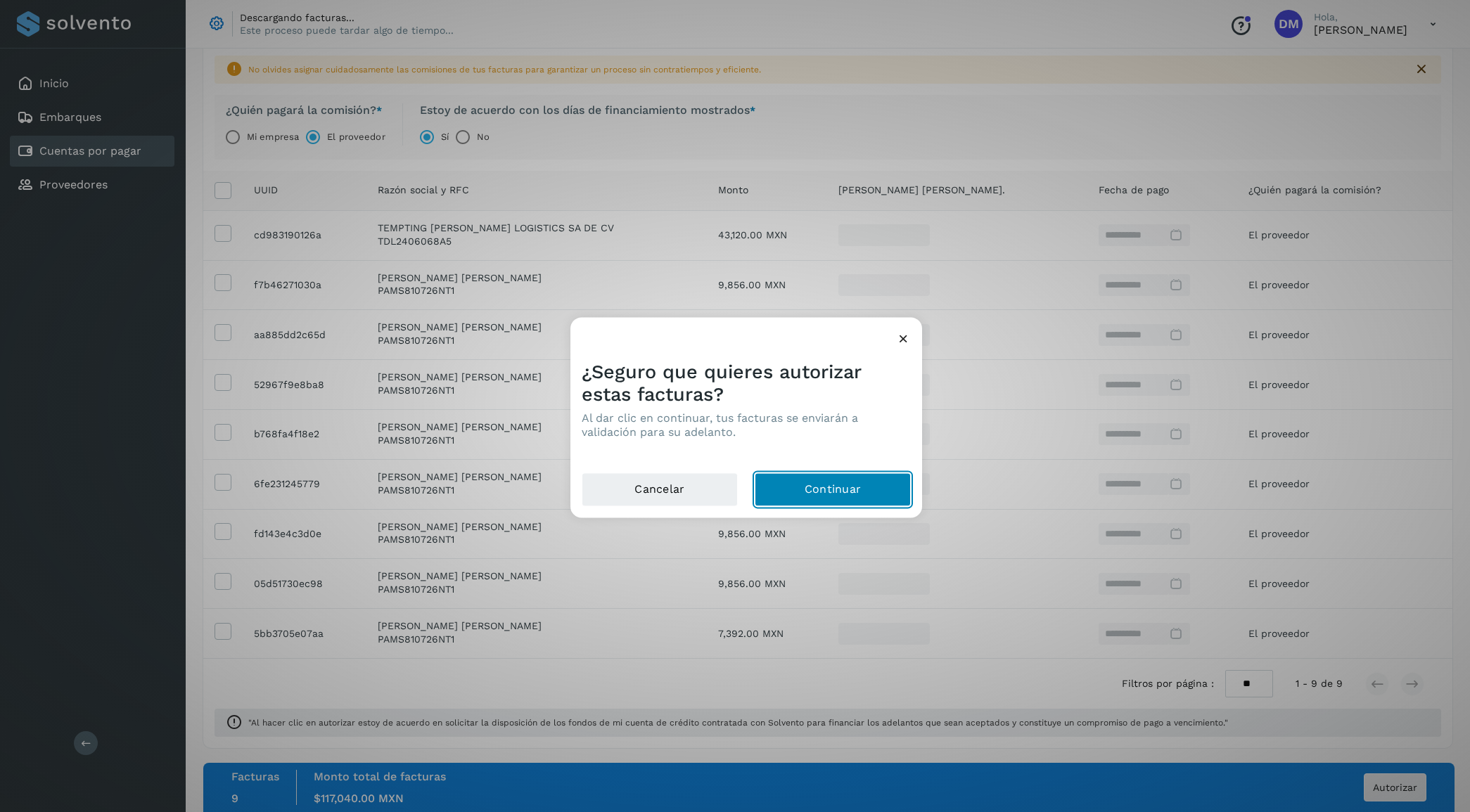
click at [848, 496] on button "Continuar" at bounding box center [832, 489] width 156 height 34
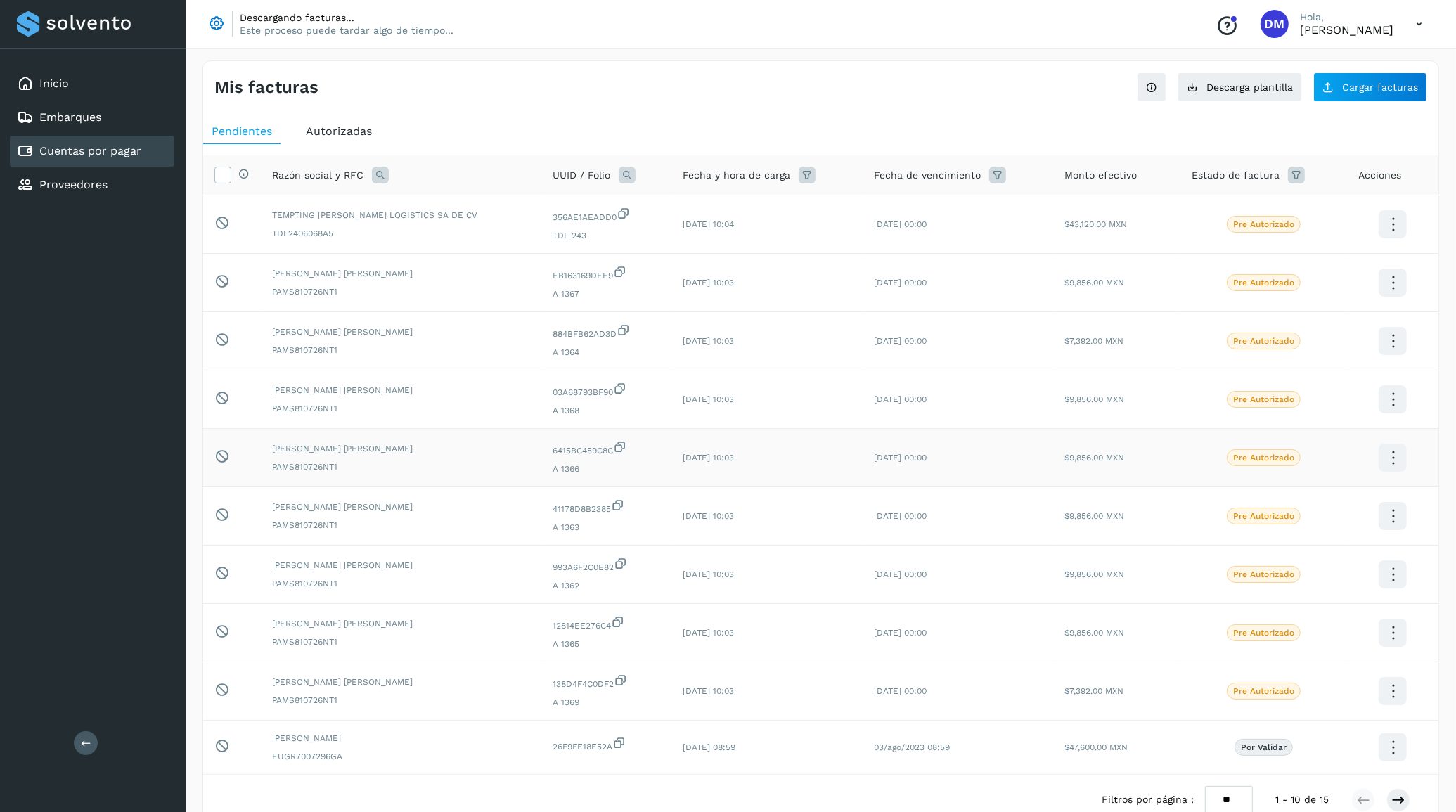
scroll to position [86, 0]
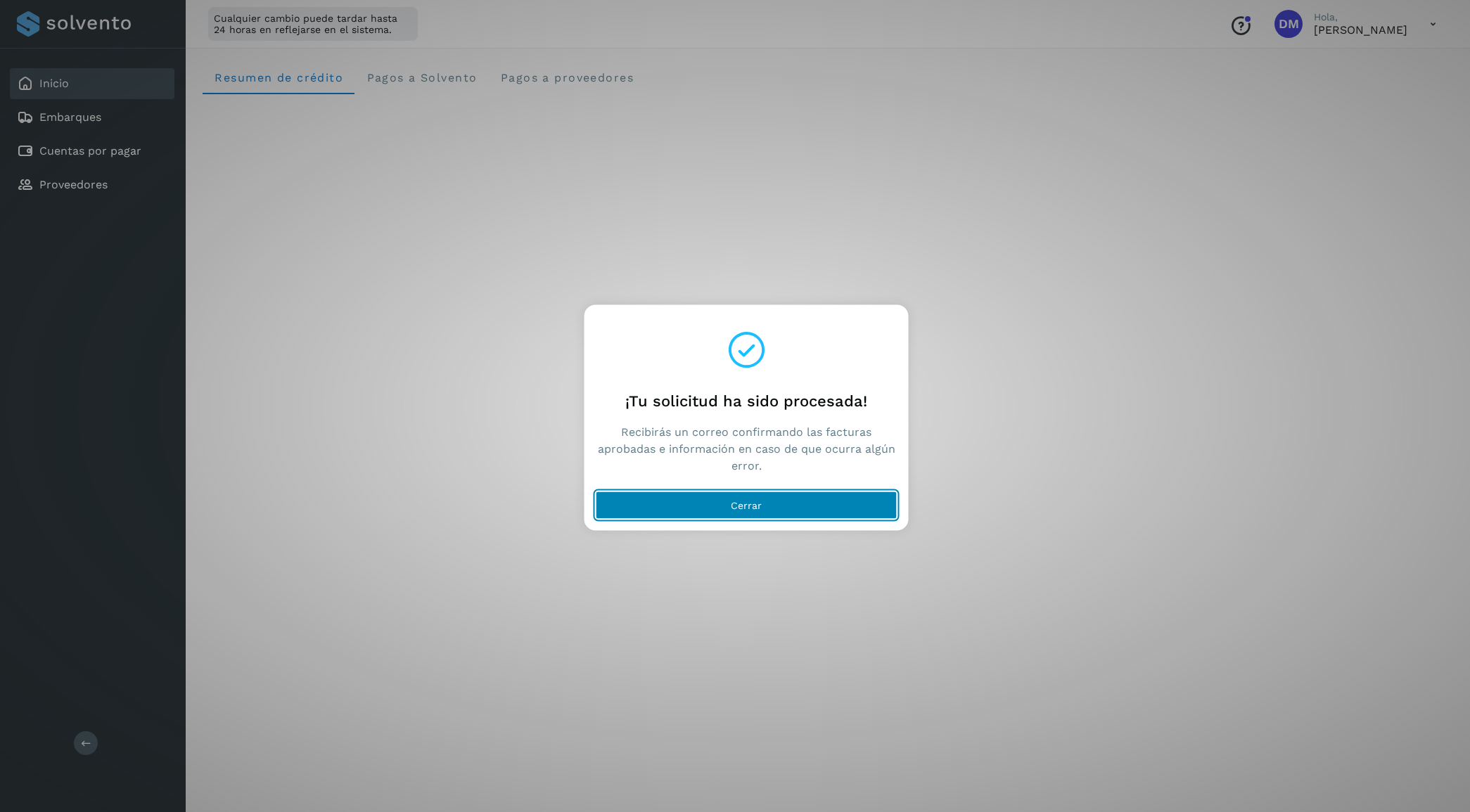
click at [790, 499] on button "Cerrar" at bounding box center [746, 505] width 302 height 28
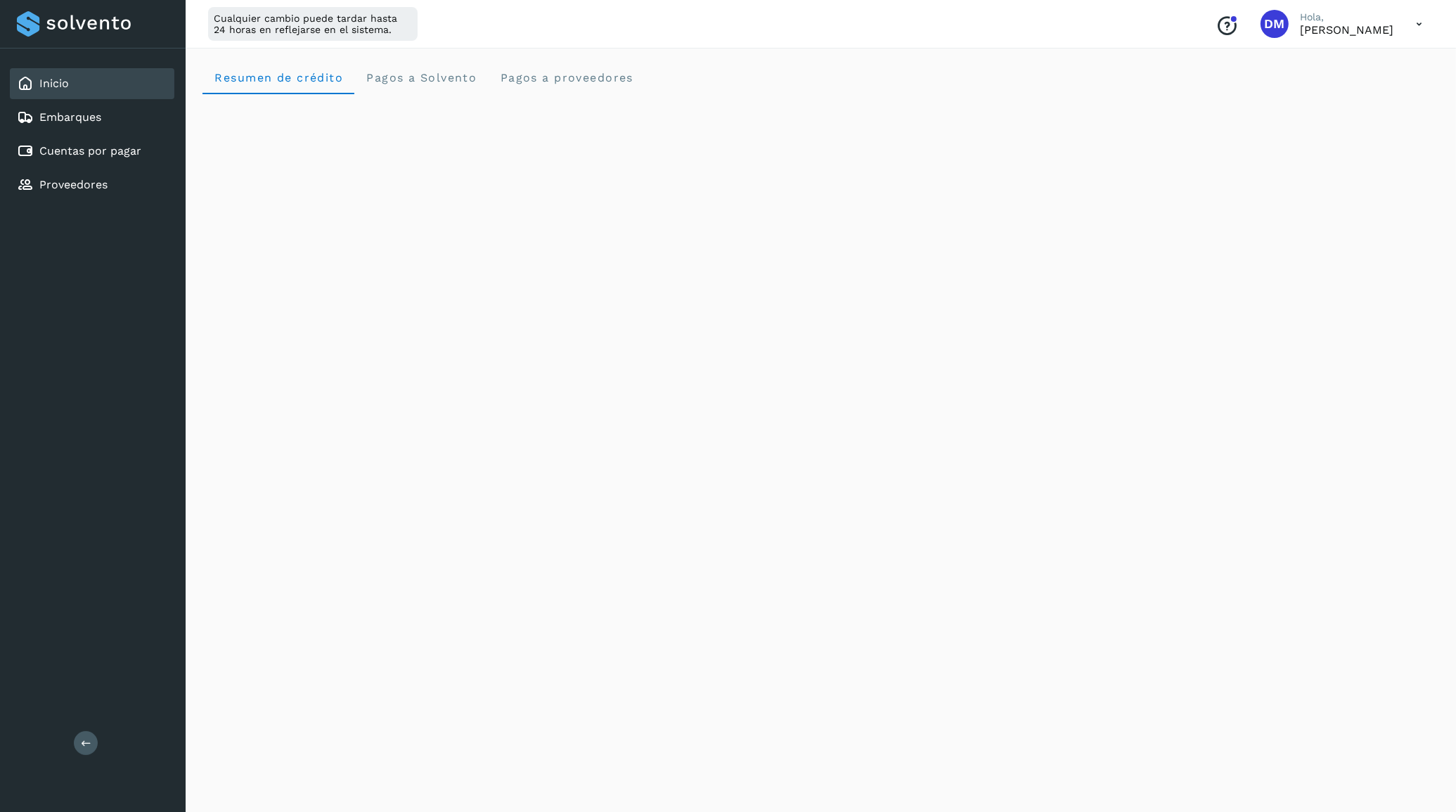
click at [1395, 30] on div "Conoce nuestros beneficios DM [PERSON_NAME]" at bounding box center [1319, 23] width 229 height 32
click at [1417, 25] on icon at bounding box center [1419, 24] width 29 height 29
click at [1324, 88] on div "Cerrar sesión" at bounding box center [1349, 91] width 168 height 26
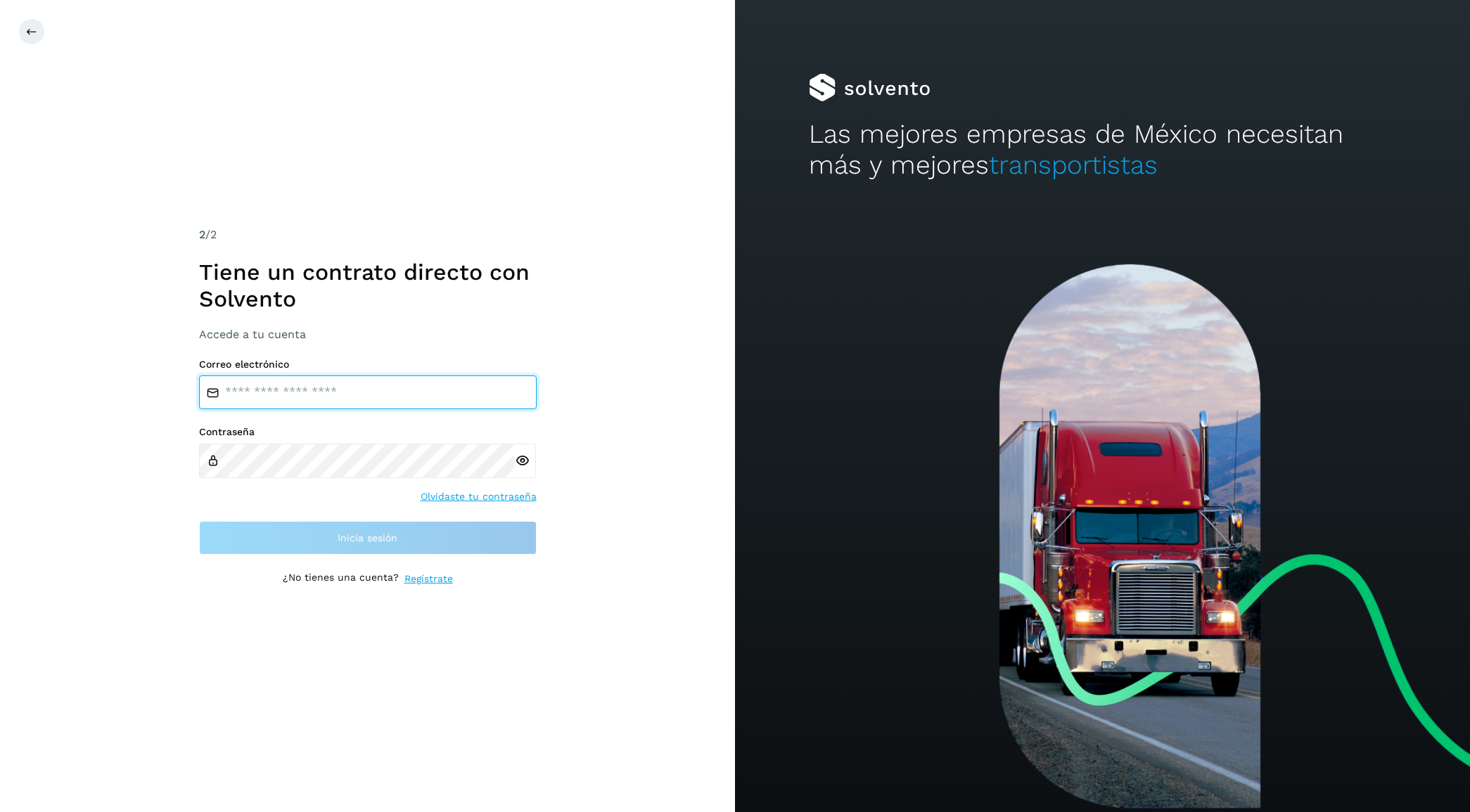
type input "**********"
